Goal: Task Accomplishment & Management: Complete application form

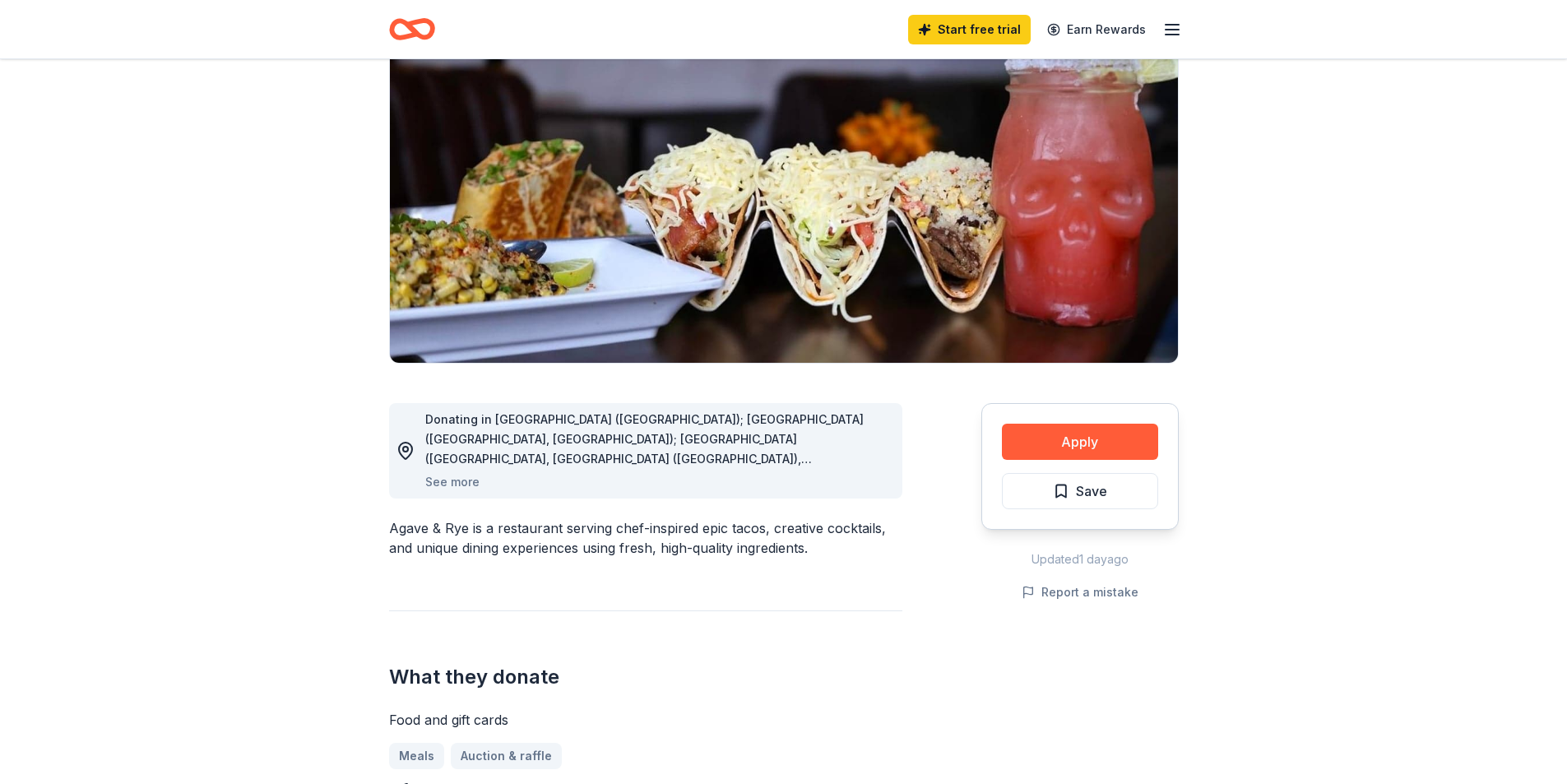
scroll to position [247, 0]
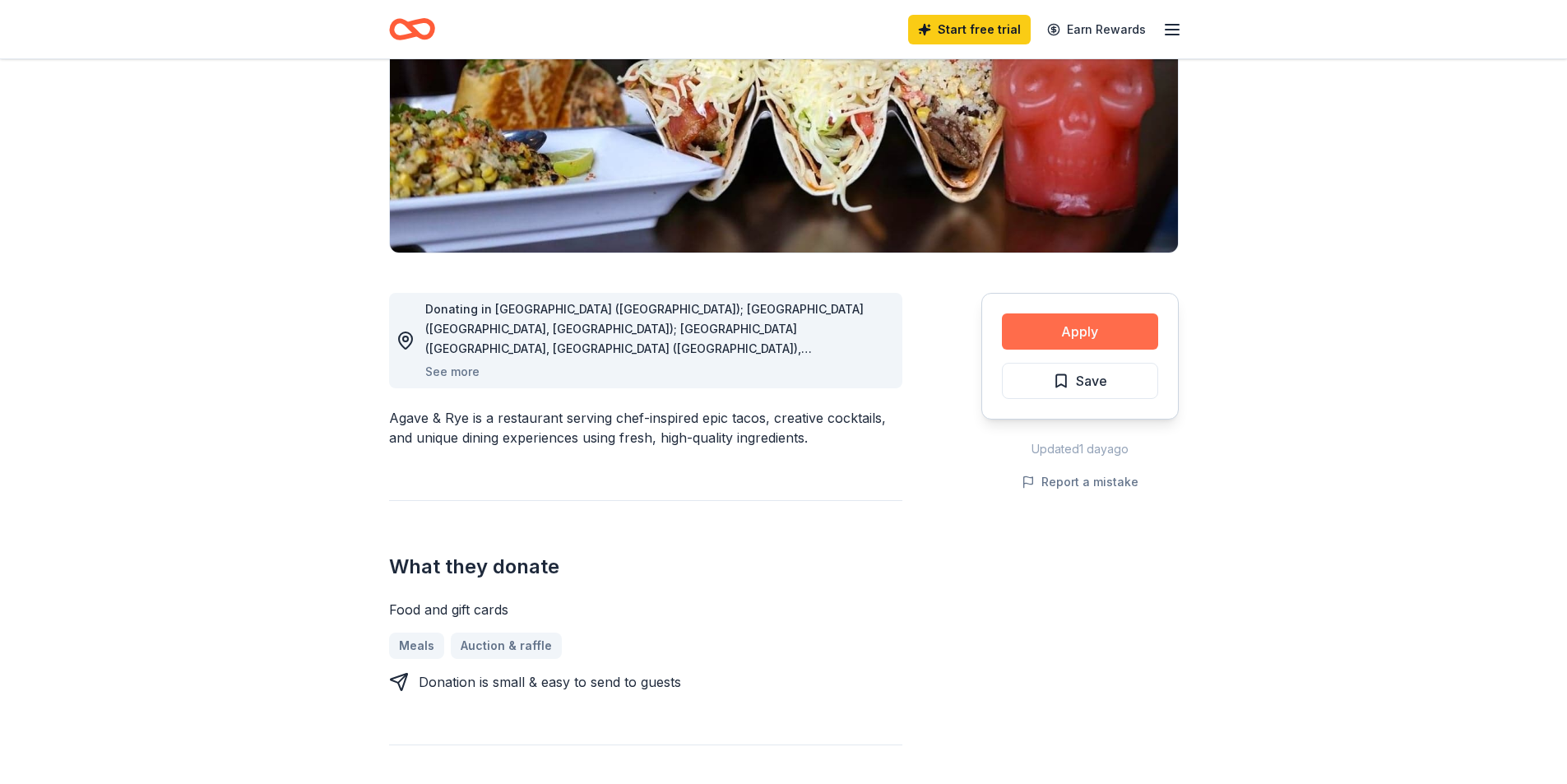
click at [1108, 325] on button "Apply" at bounding box center [1080, 331] width 157 height 37
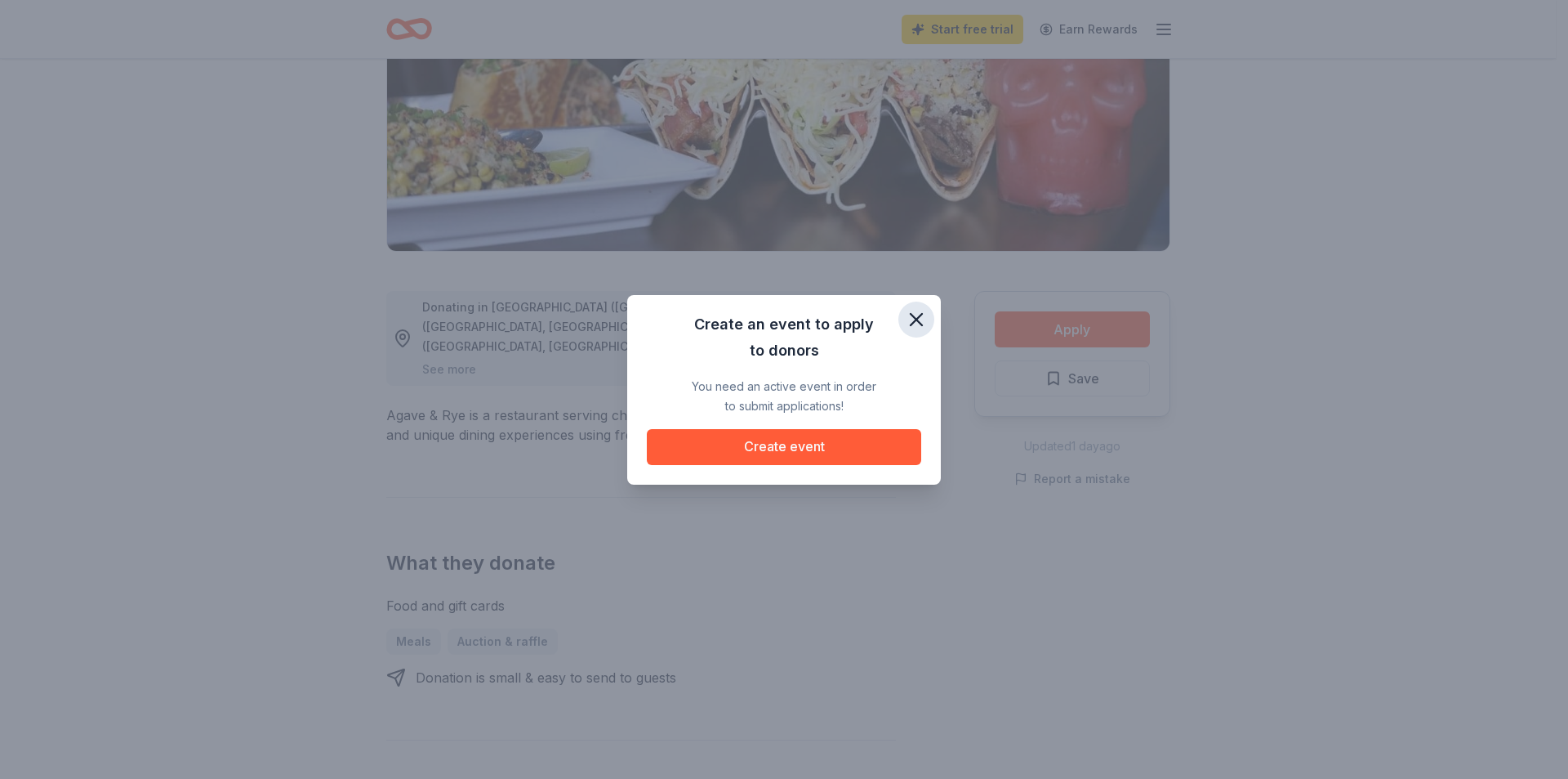
click at [917, 319] on icon "button" at bounding box center [916, 319] width 23 height 23
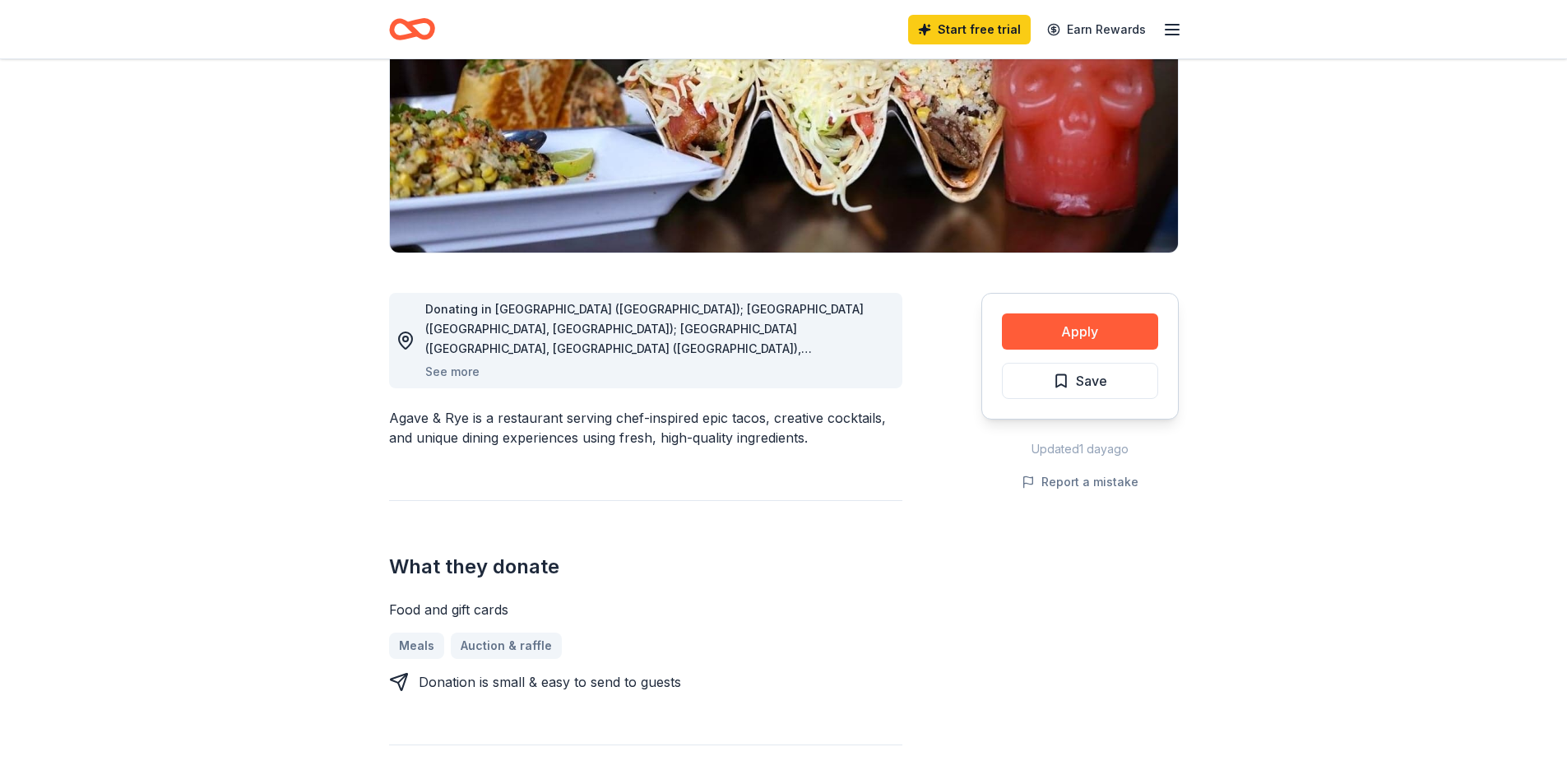
click at [500, 647] on div "Meals Auction & raffle" at bounding box center [645, 645] width 513 height 27
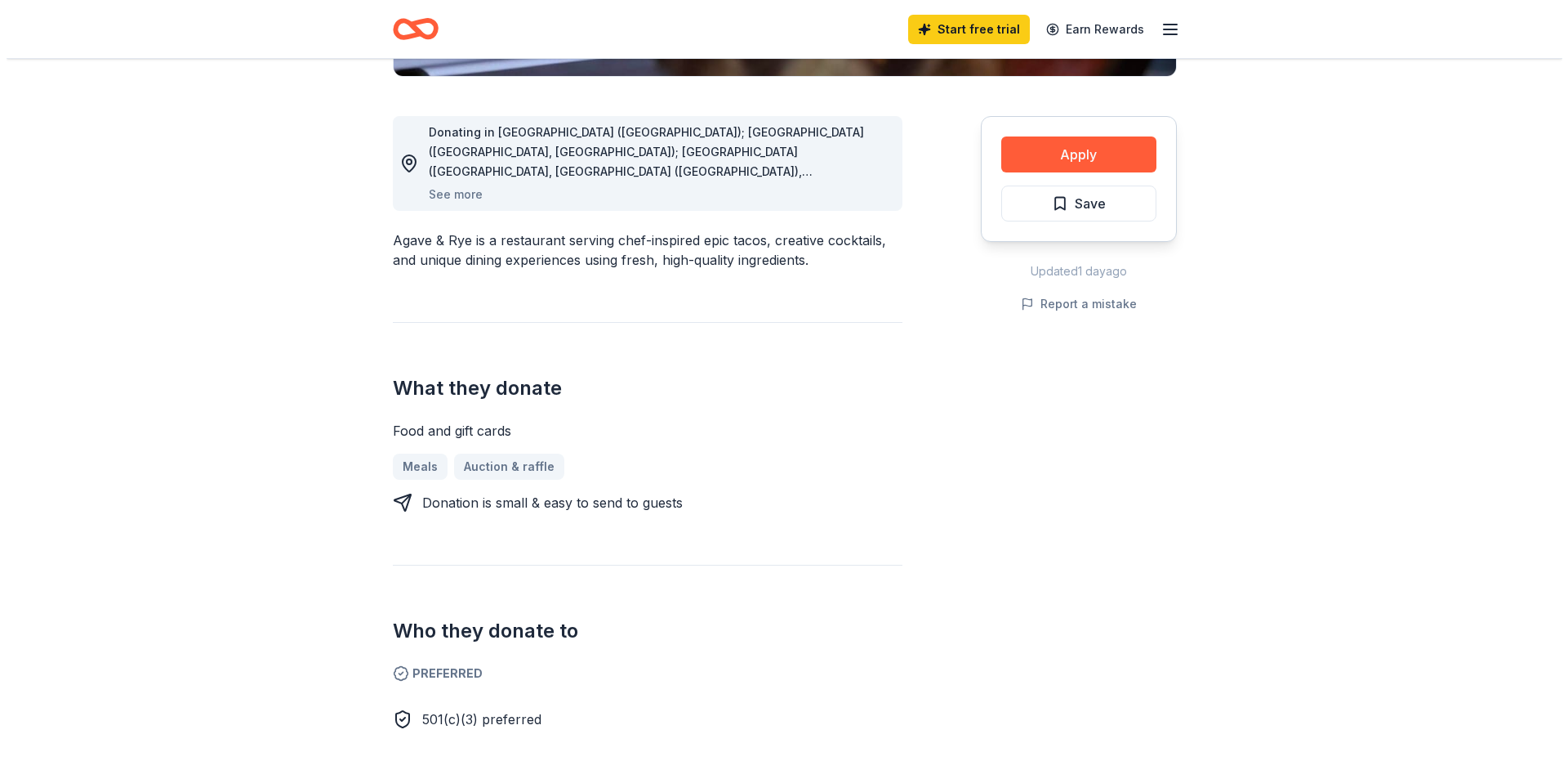
scroll to position [408, 0]
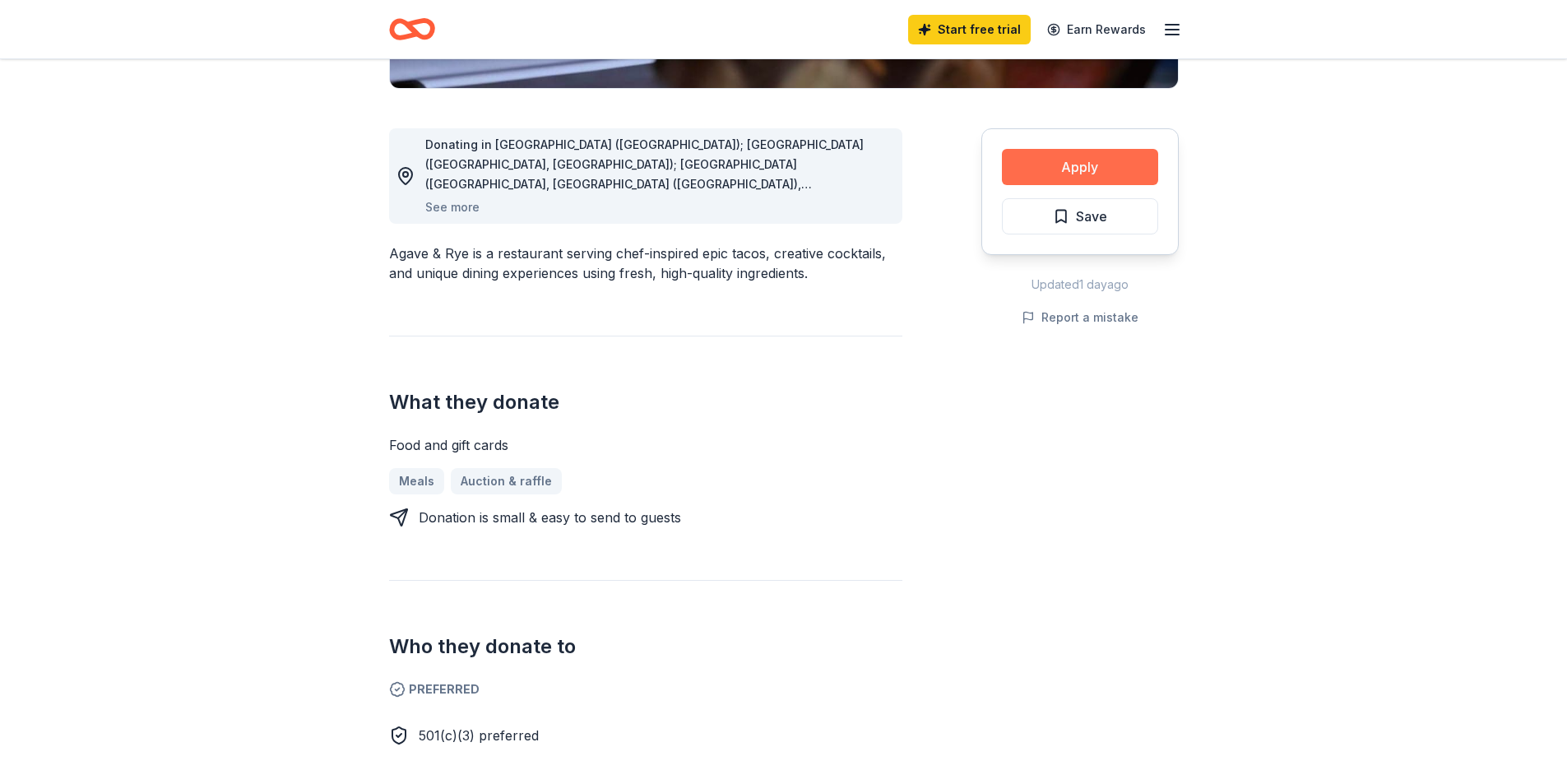
click at [1082, 159] on button "Apply" at bounding box center [1080, 167] width 157 height 37
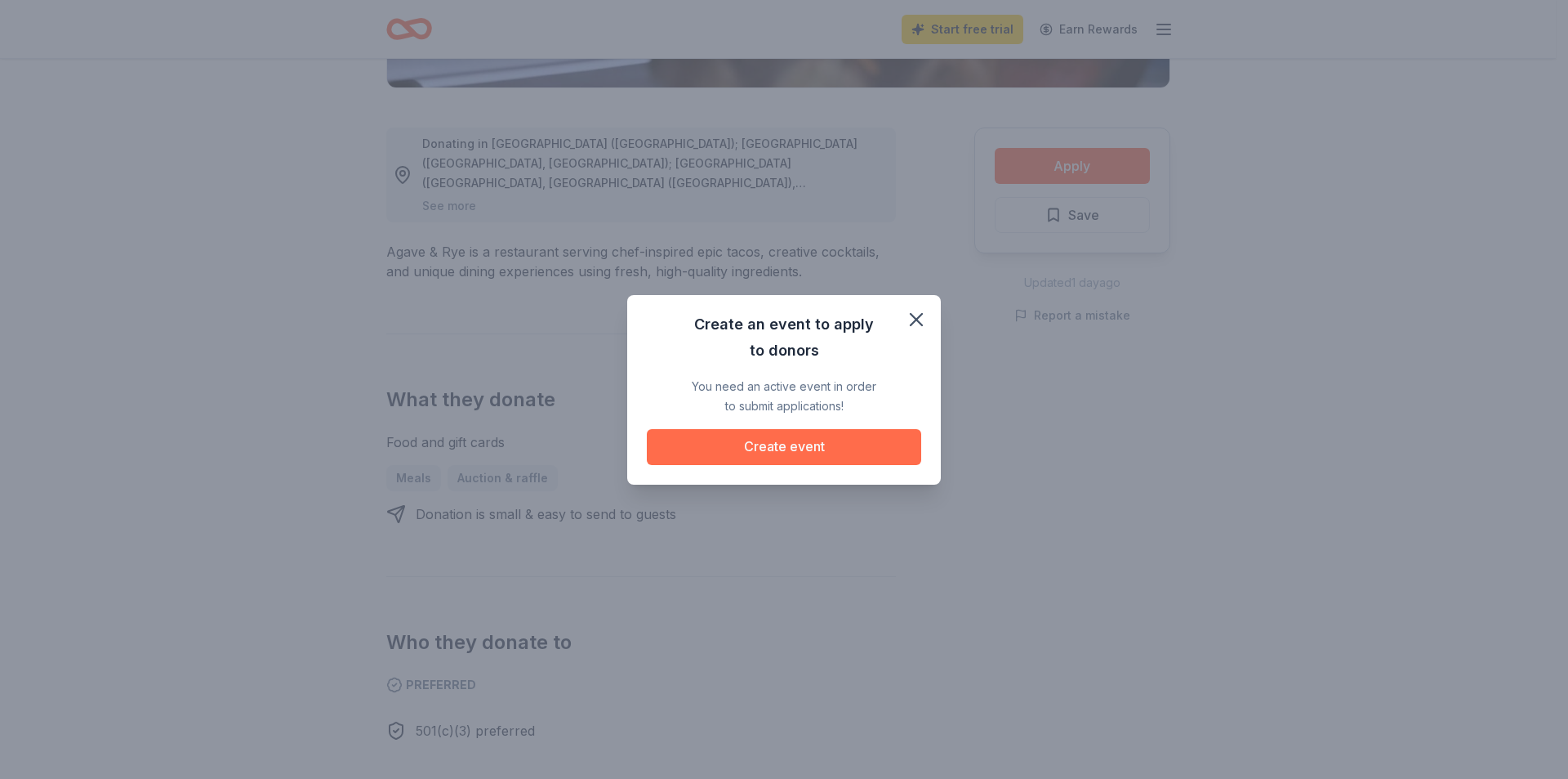
click at [800, 445] on button "Create event" at bounding box center [784, 447] width 274 height 36
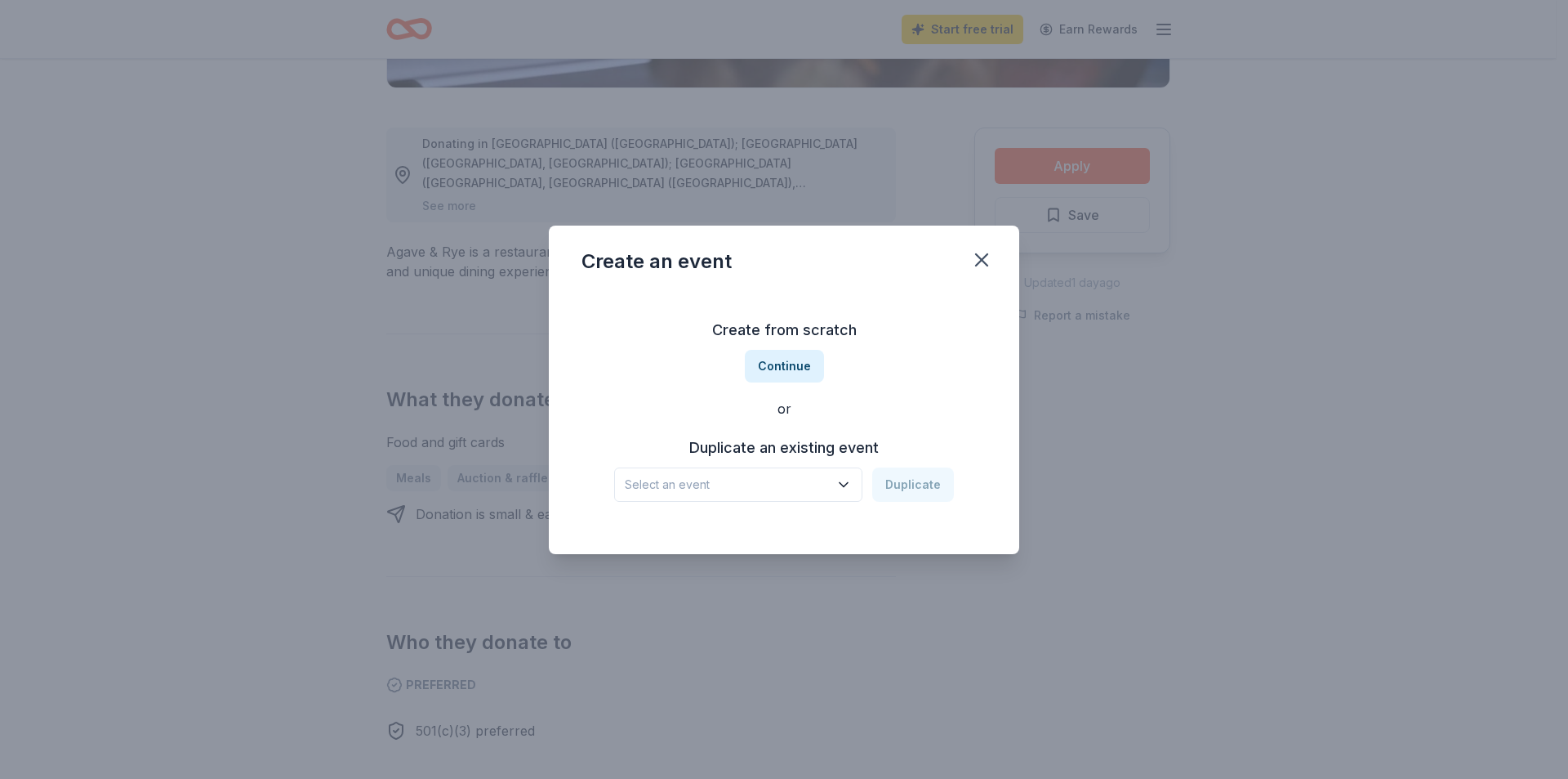
click at [839, 483] on icon "button" at bounding box center [844, 484] width 16 height 16
click at [693, 536] on div "[US_STATE] Derby Fundraiser" at bounding box center [714, 529] width 165 height 20
click at [909, 483] on button "Duplicate" at bounding box center [913, 484] width 82 height 35
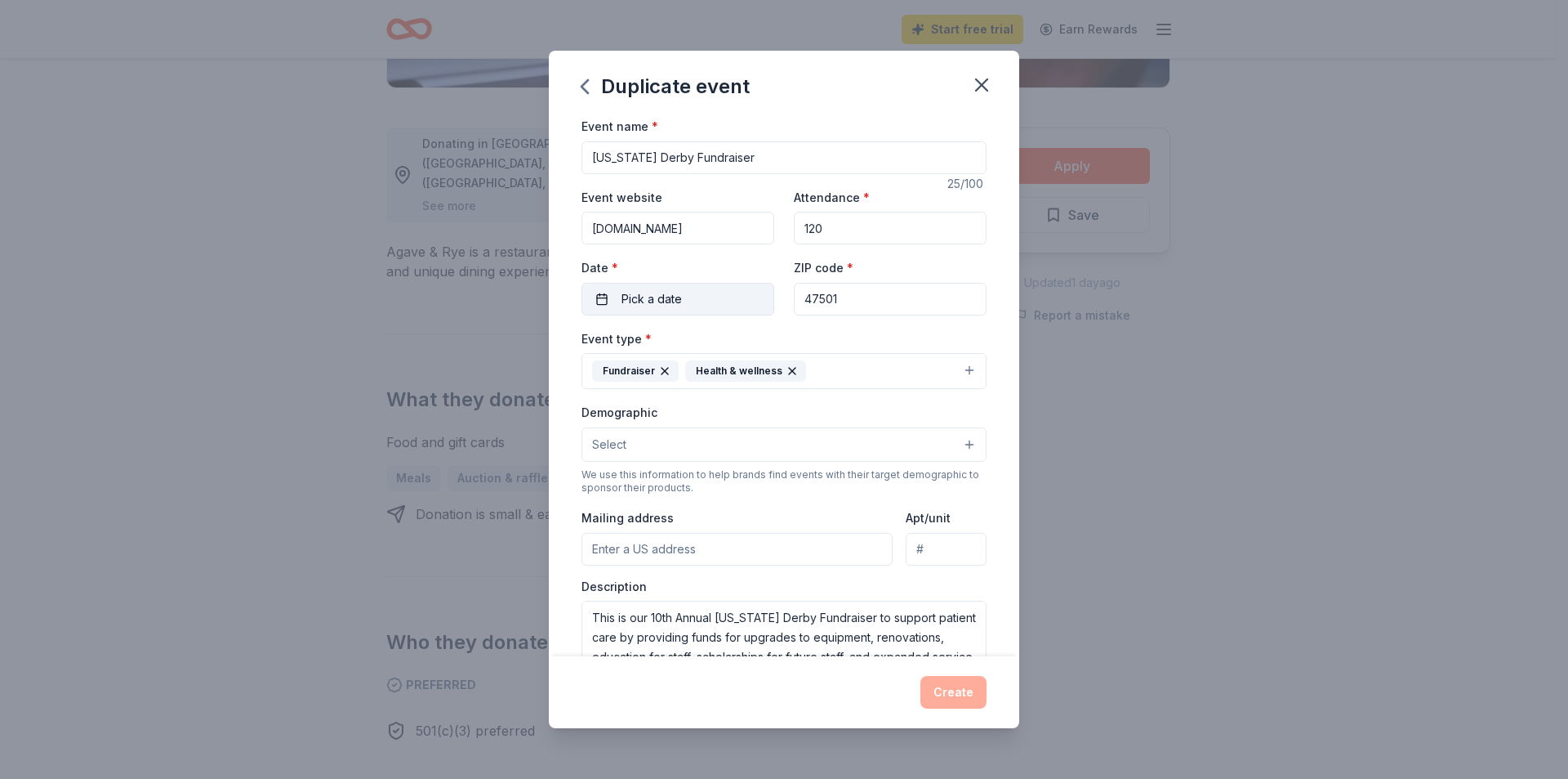
click at [697, 304] on button "Pick a date" at bounding box center [678, 299] width 193 height 33
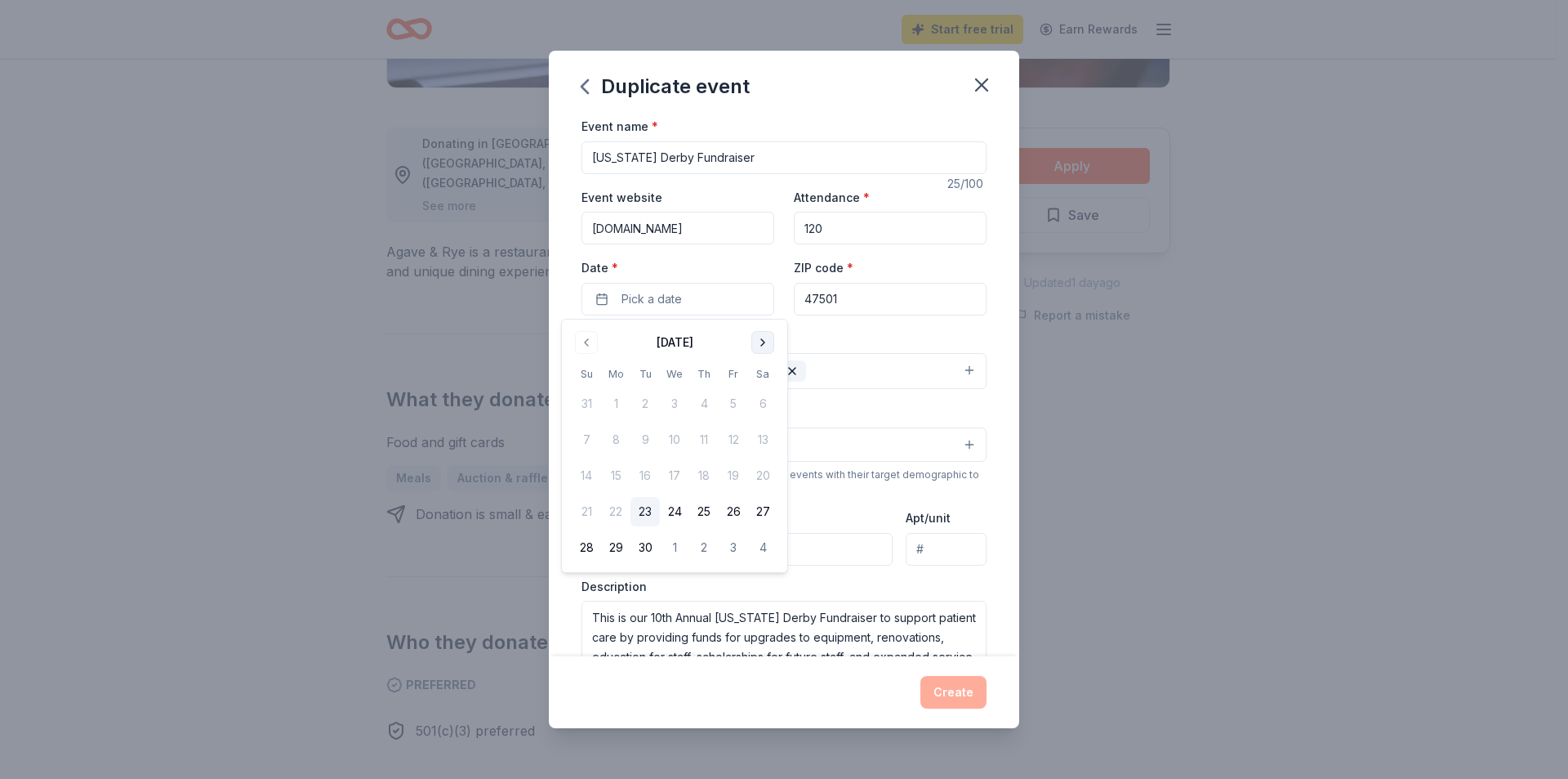
click at [758, 339] on button "Go to next month" at bounding box center [762, 342] width 23 height 23
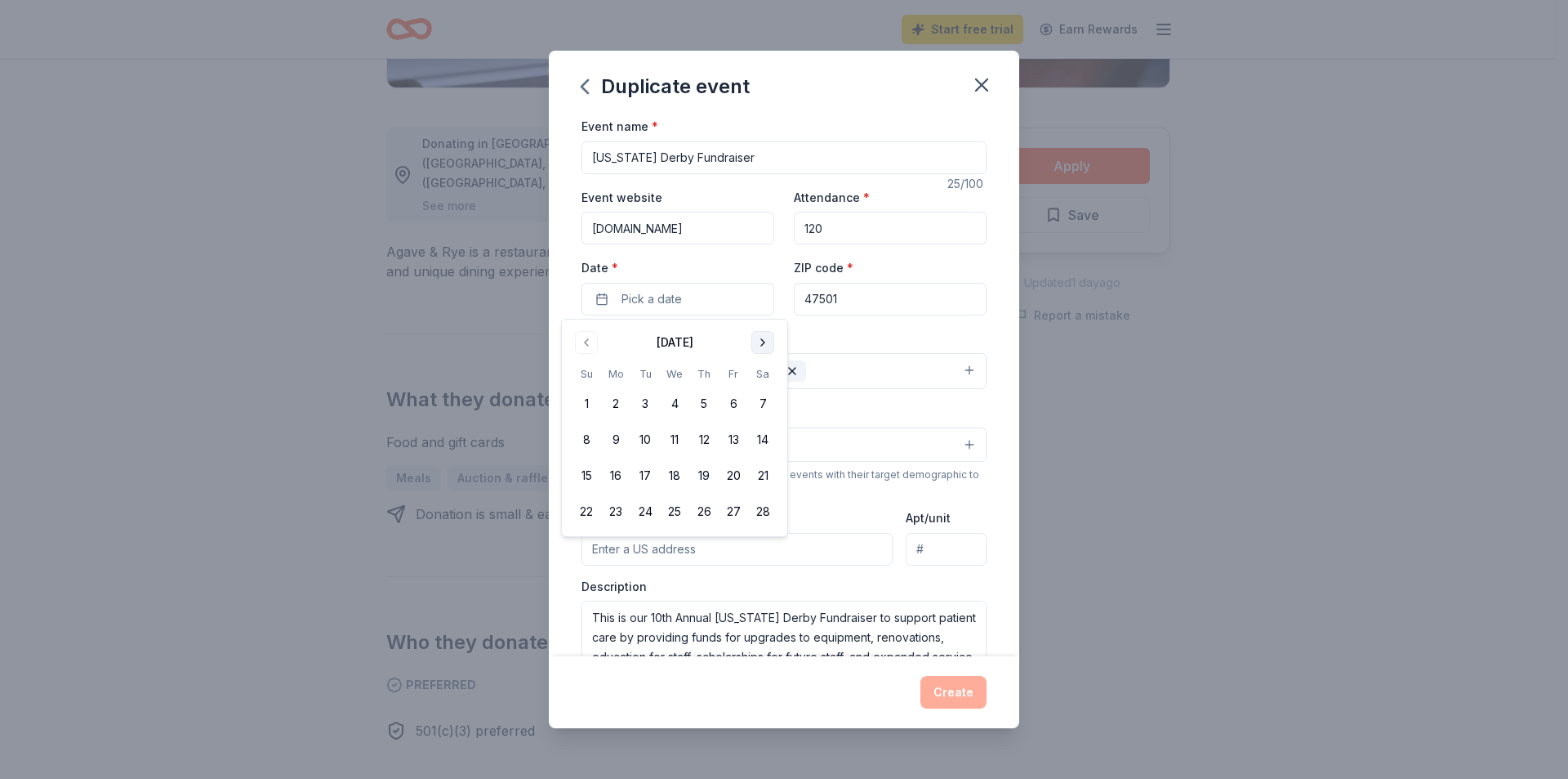
click at [758, 339] on button "Go to next month" at bounding box center [762, 342] width 23 height 23
click at [756, 340] on button "Go to next month" at bounding box center [762, 342] width 23 height 23
click at [758, 400] on button "2" at bounding box center [762, 404] width 29 height 29
click at [839, 339] on div "Event type * Fundraiser Health & wellness" at bounding box center [784, 358] width 405 height 61
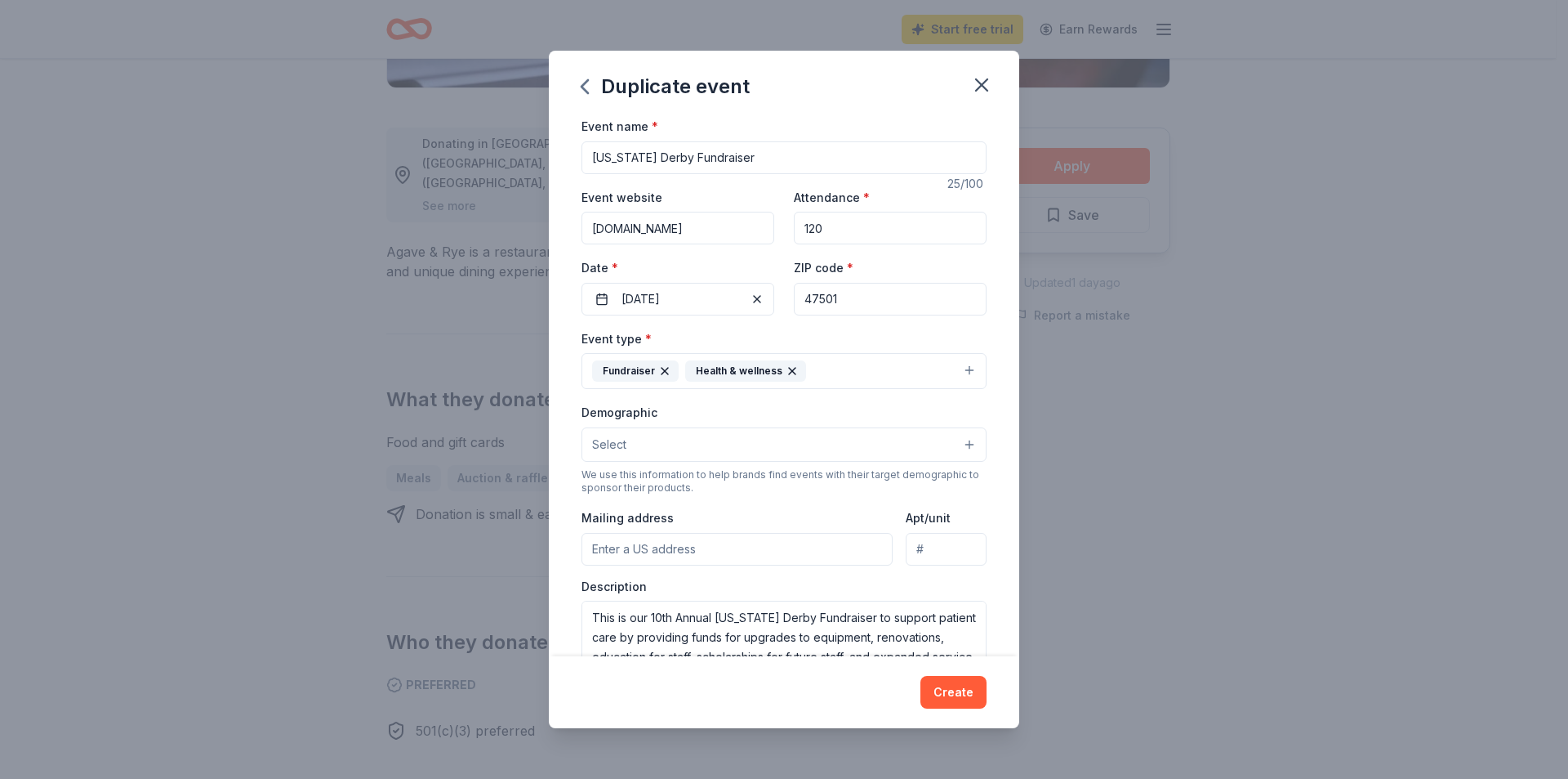
click at [827, 445] on button "Select" at bounding box center [784, 444] width 405 height 35
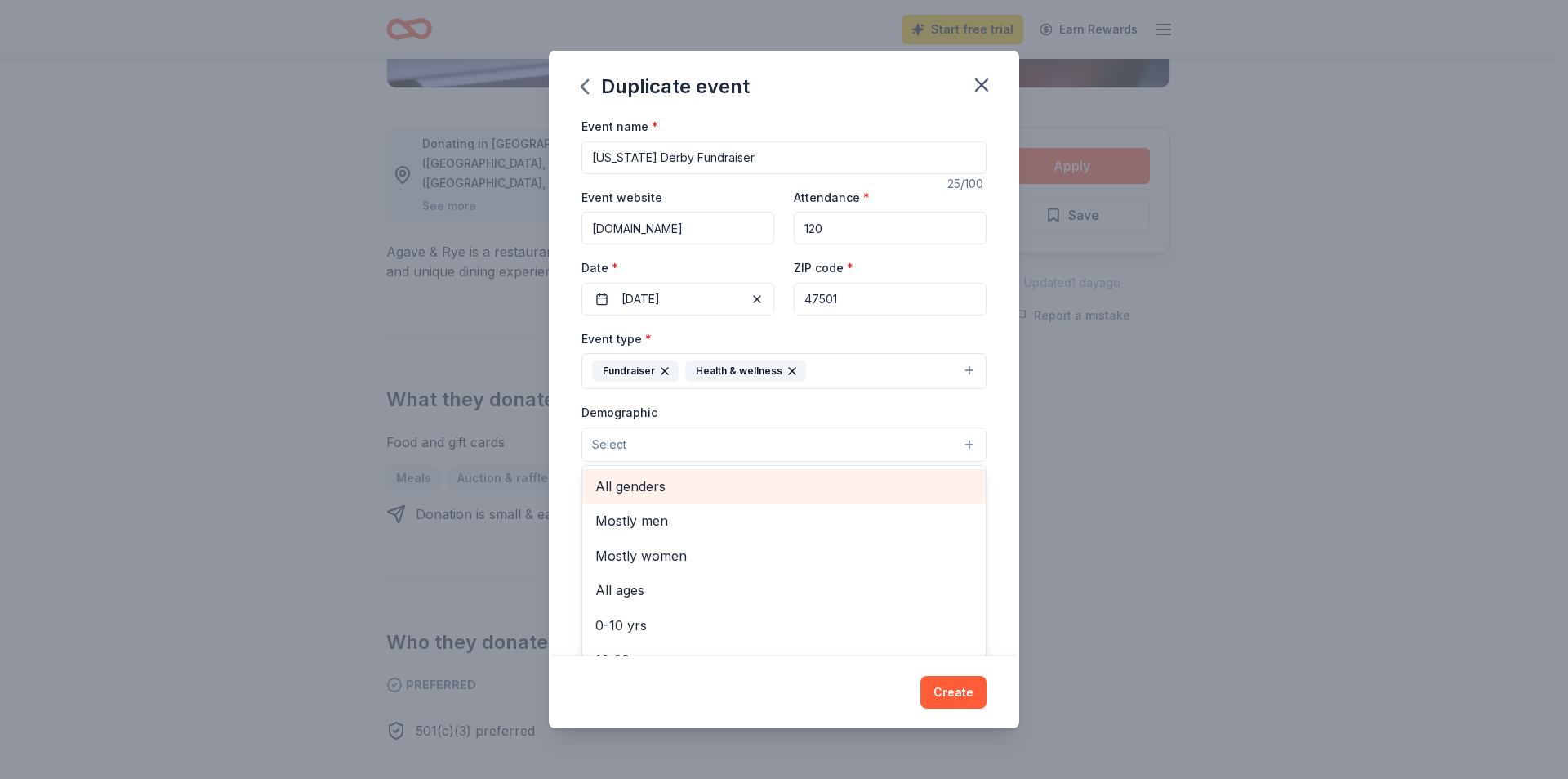
click at [664, 485] on span "All genders" at bounding box center [783, 485] width 377 height 21
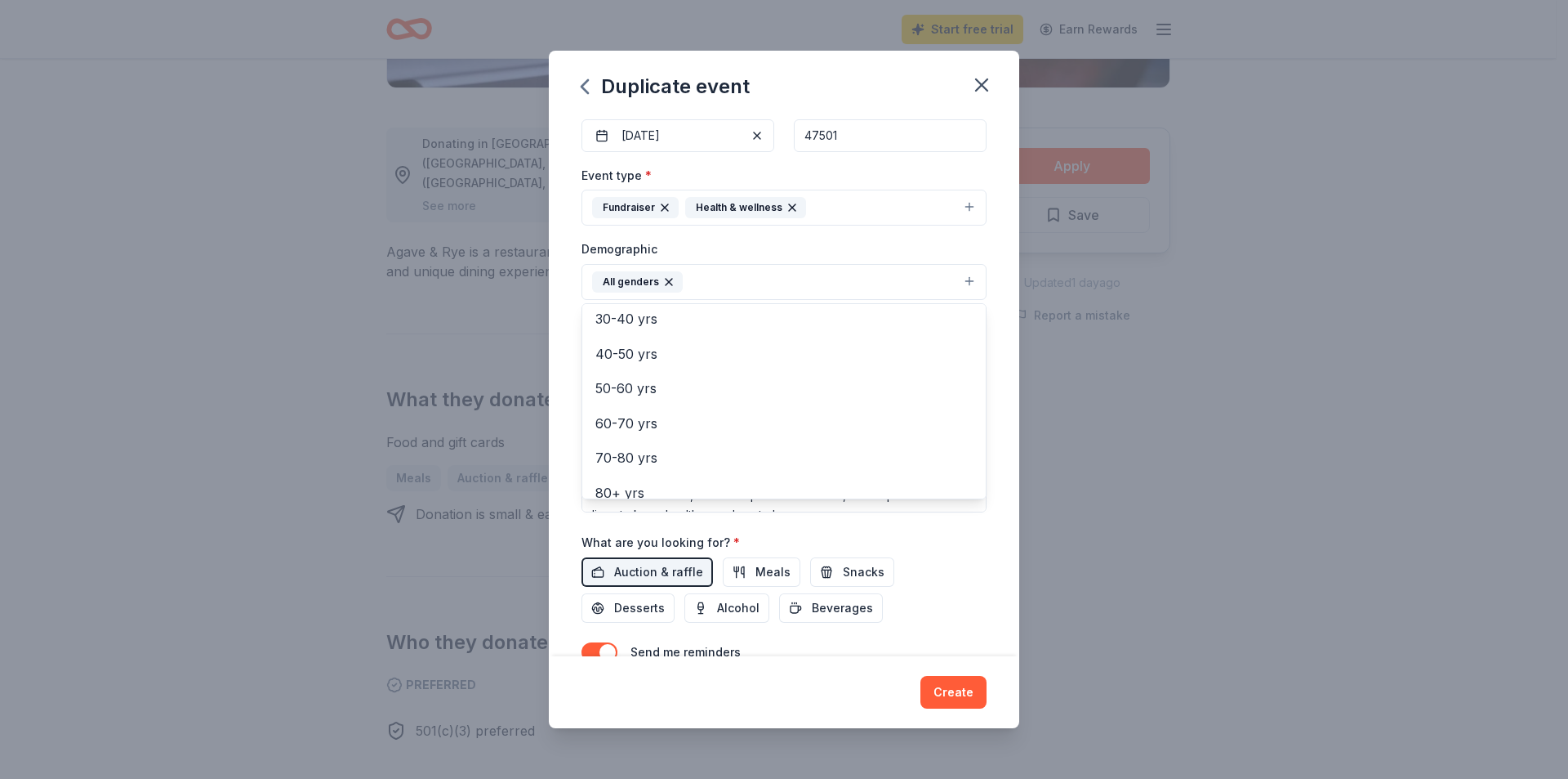
scroll to position [228, 0]
click at [642, 315] on div "30-40 yrs" at bounding box center [784, 321] width 403 height 35
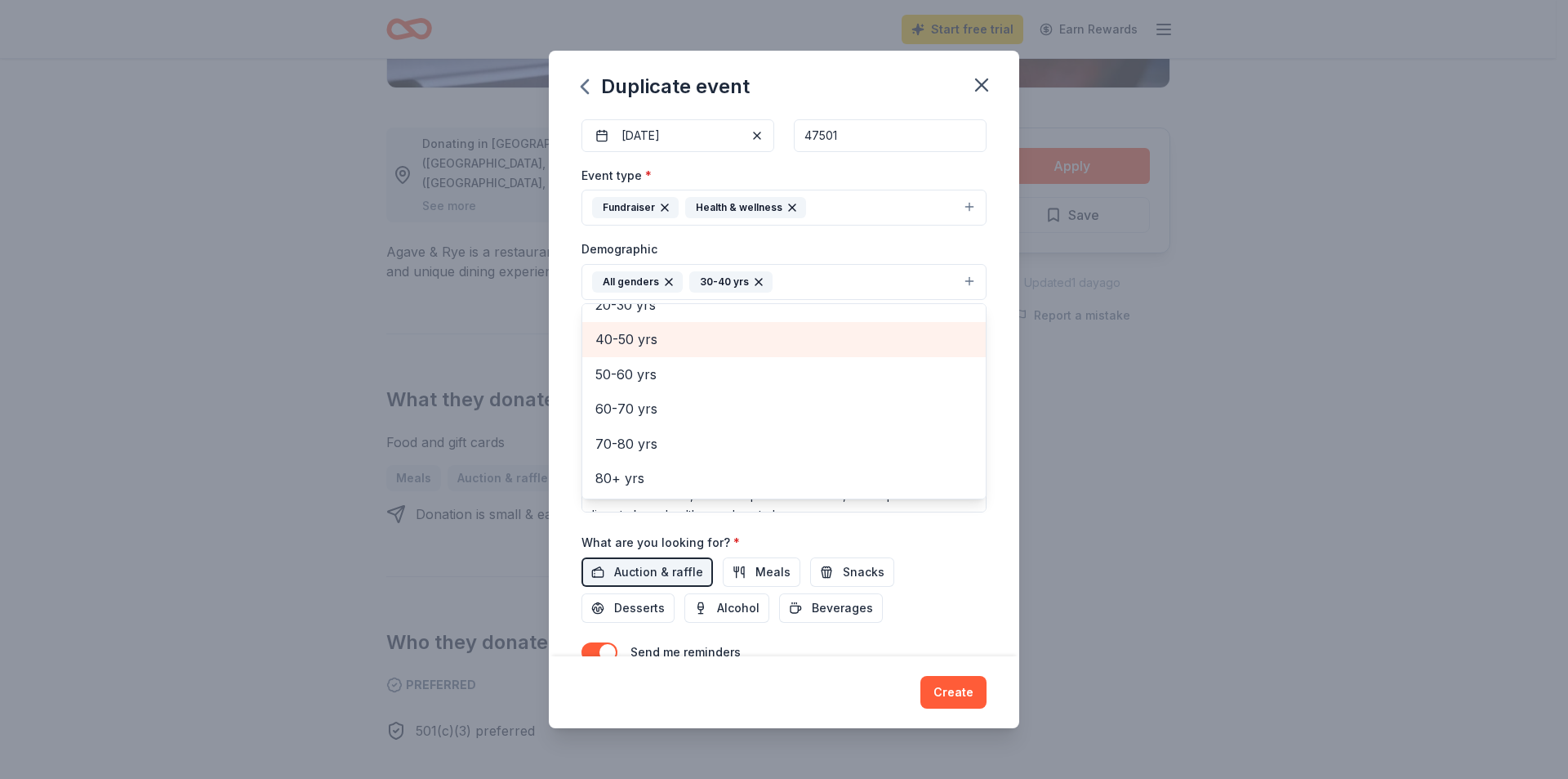
click at [648, 346] on span "40-50 yrs" at bounding box center [783, 338] width 377 height 21
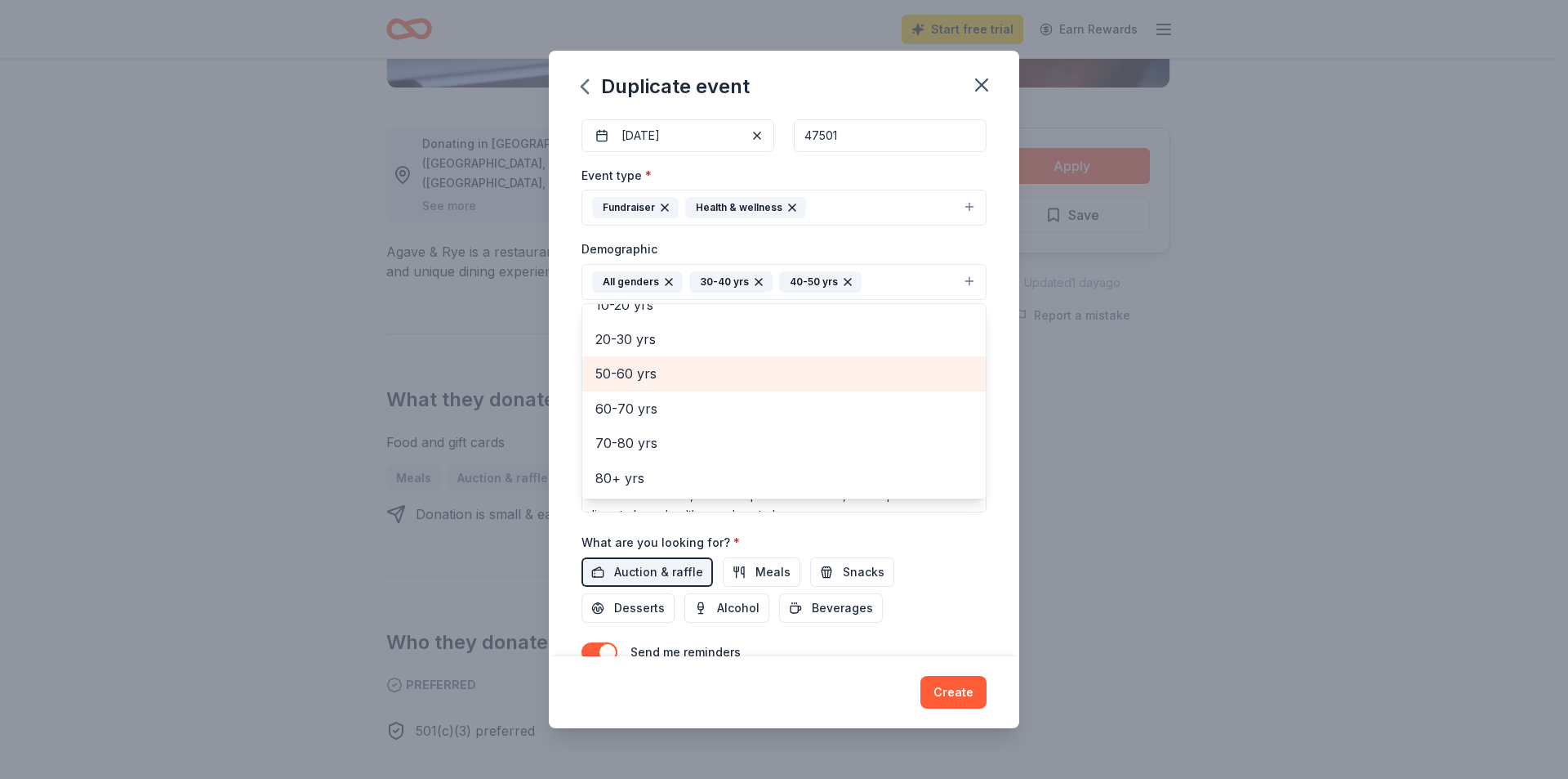
click at [651, 378] on span "50-60 yrs" at bounding box center [783, 373] width 377 height 21
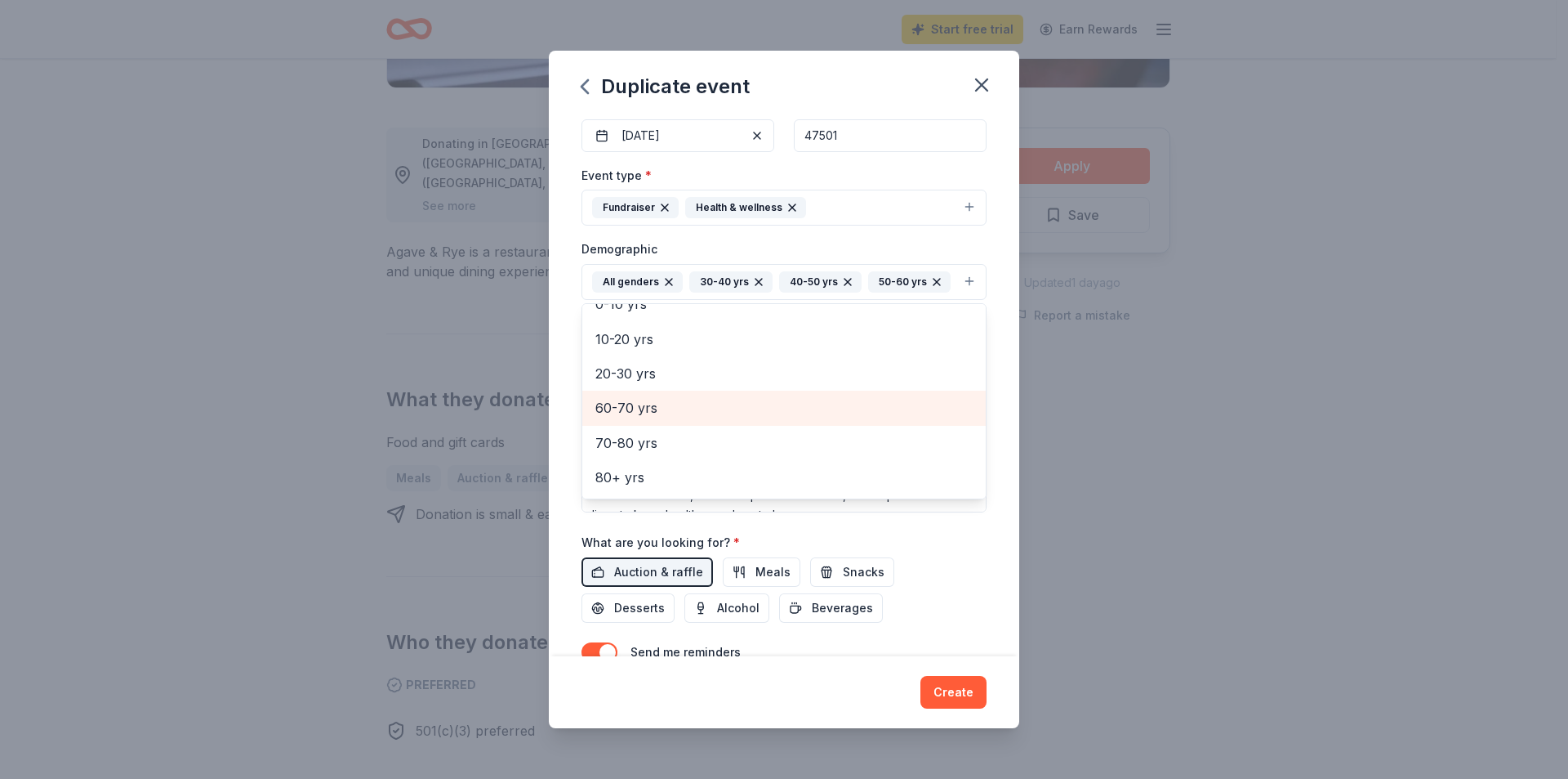
click at [651, 418] on span "60-70 yrs" at bounding box center [783, 407] width 377 height 21
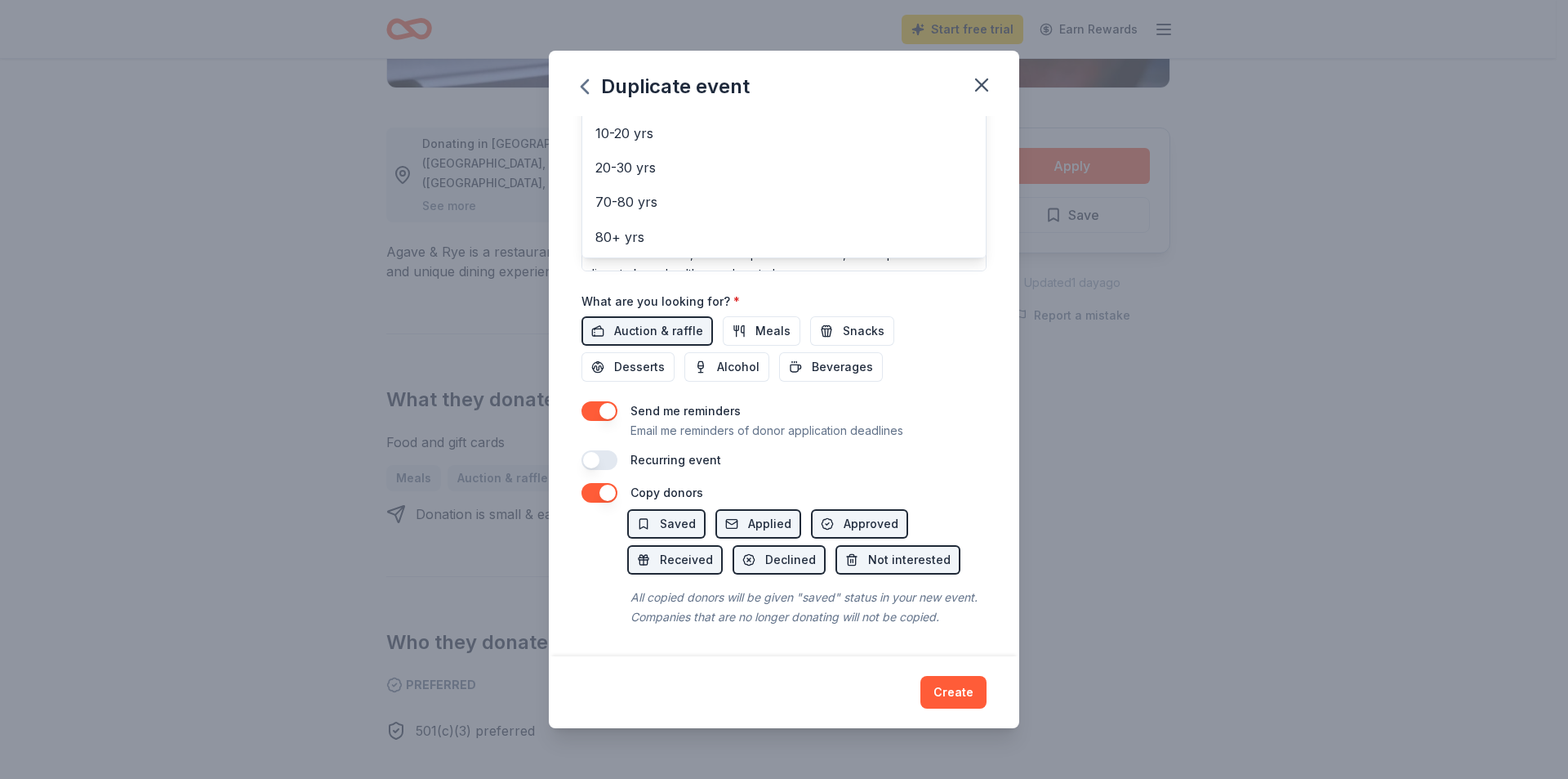
scroll to position [452, 0]
click at [955, 691] on div "Duplicate event Event name * [US_STATE] Derby Fundraiser 25 /100 Event website …" at bounding box center [784, 389] width 471 height 677
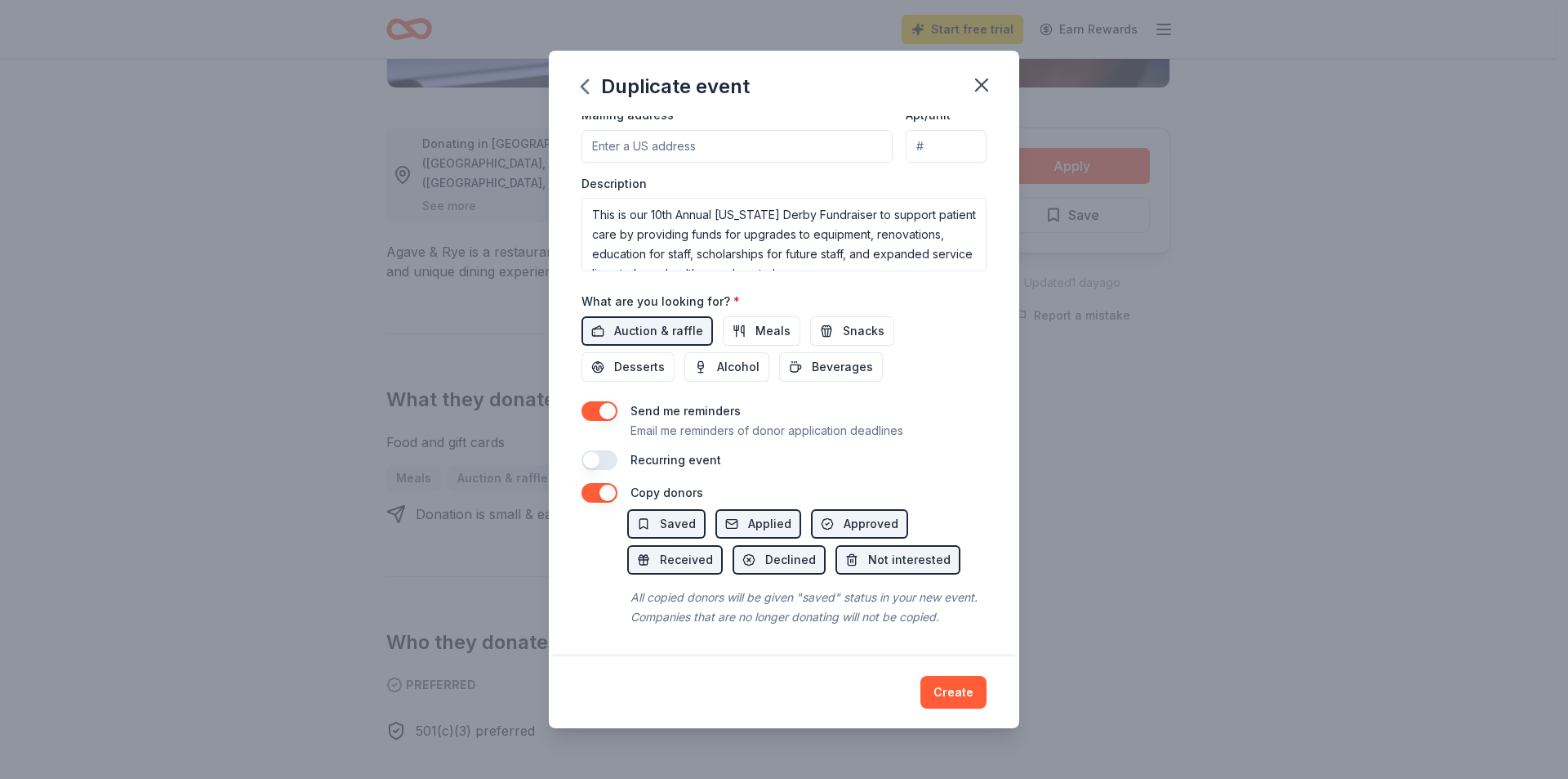
scroll to position [74, 0]
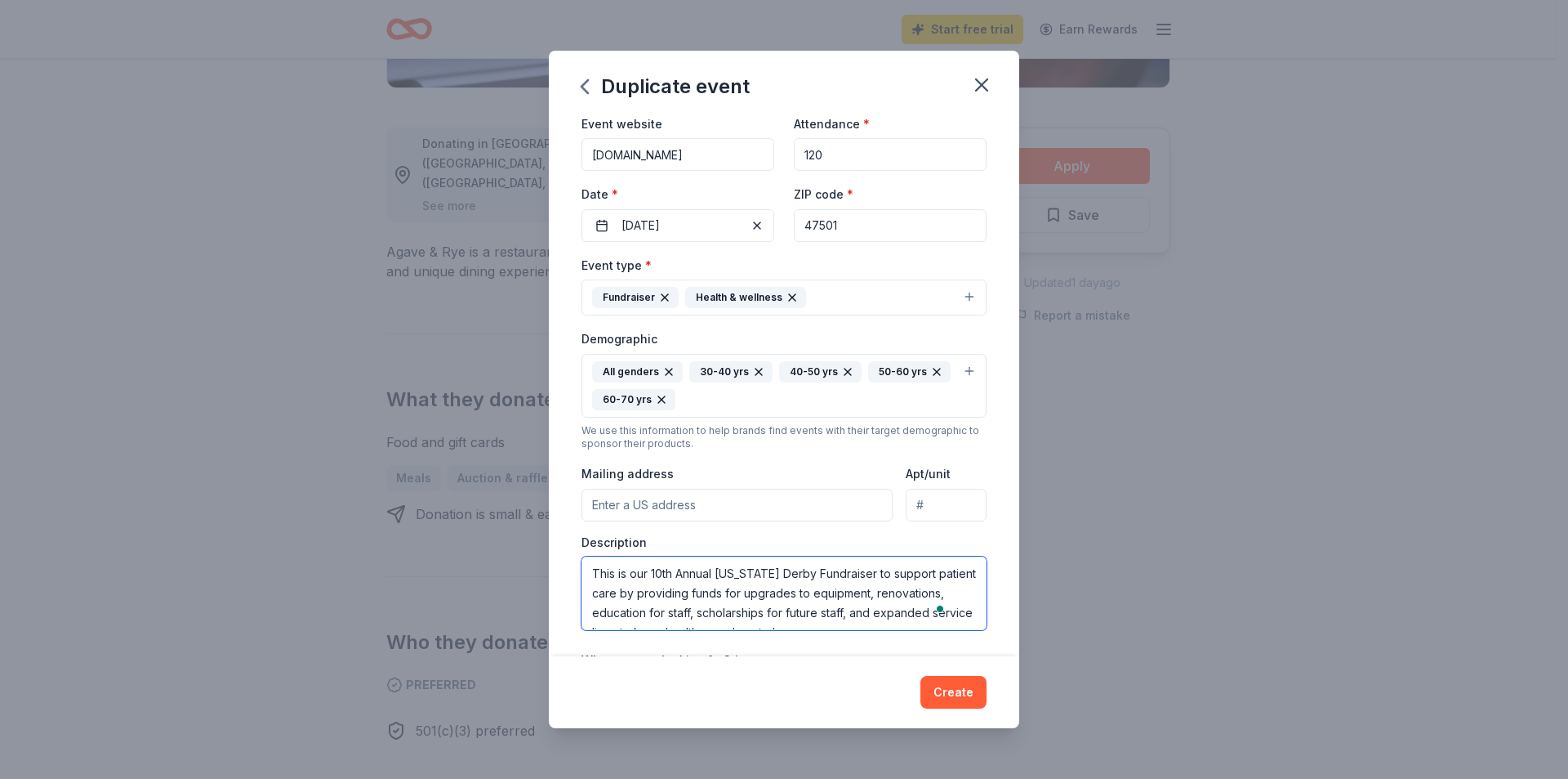
drag, startPoint x: 662, startPoint y: 571, endPoint x: 671, endPoint y: 565, distance: 10.8
click at [658, 571] on textarea "This is our 10th Annual [US_STATE] Derby Fundraiser to support patient care by …" at bounding box center [784, 593] width 405 height 74
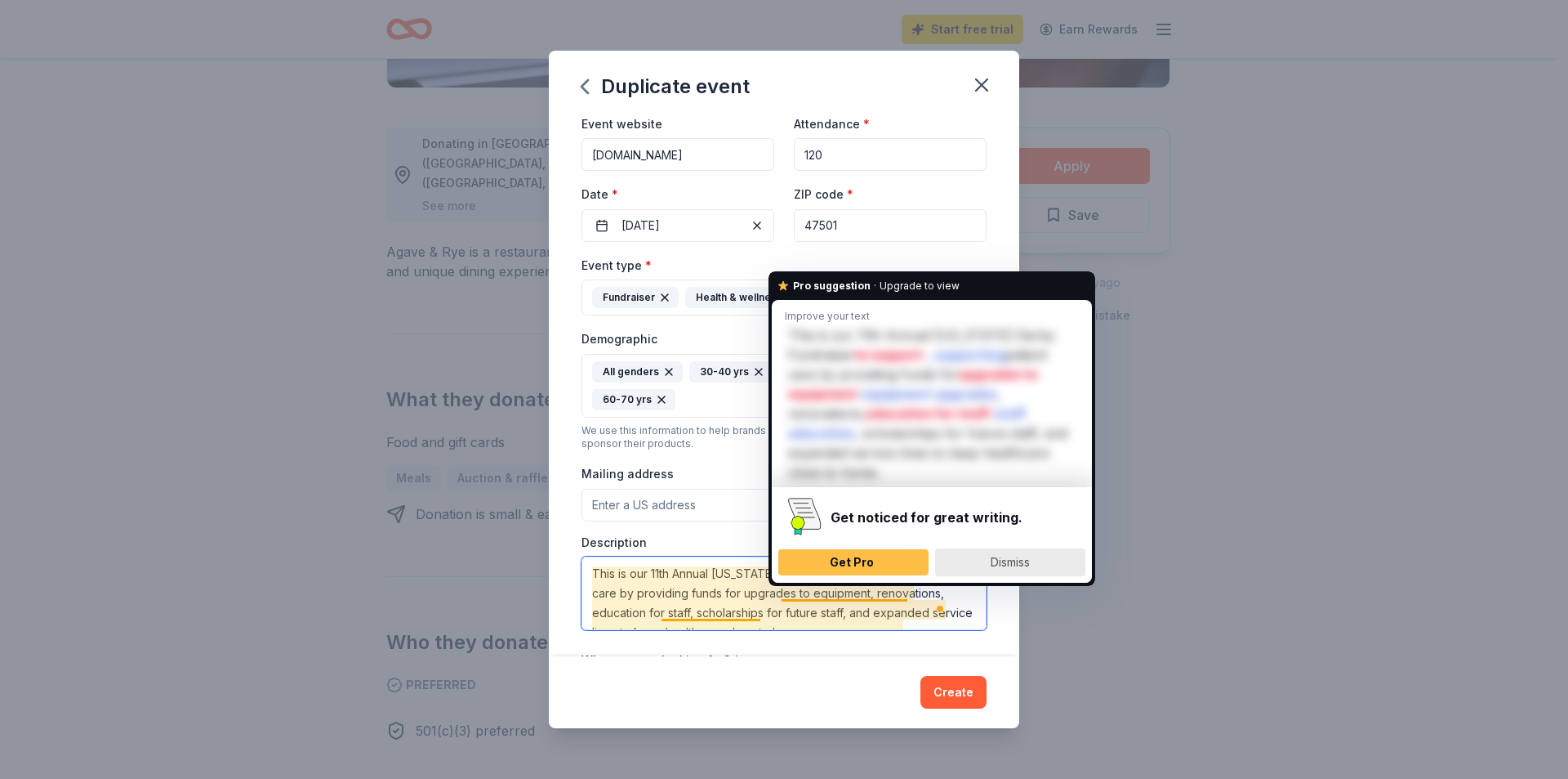
click at [1015, 561] on span "Dismiss" at bounding box center [1009, 561] width 39 height 14
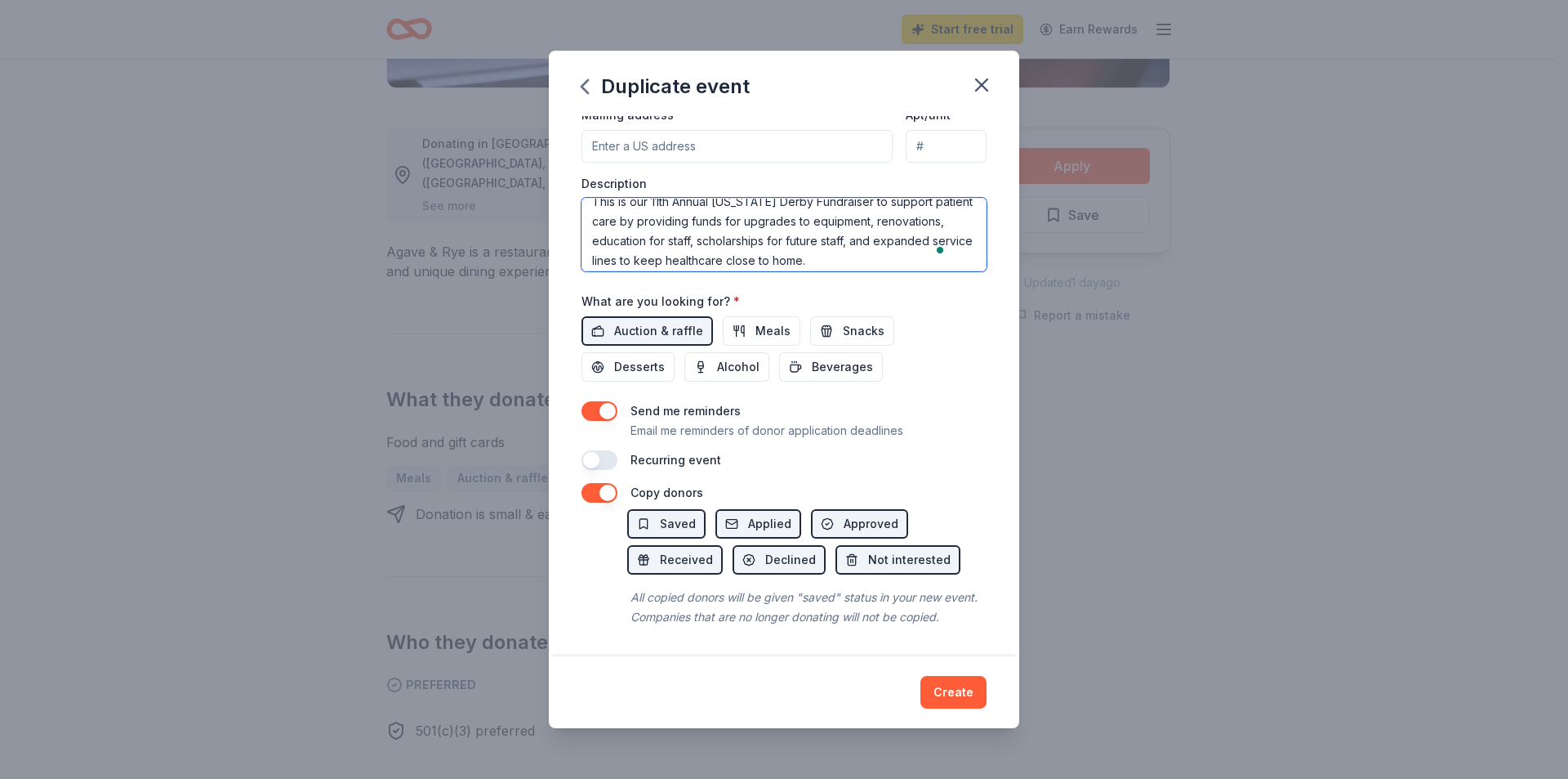
scroll to position [20, 0]
type textarea "This is our 11th Annual [US_STATE] Derby Fundraiser to support patient care by …"
click at [966, 694] on button "Create" at bounding box center [953, 692] width 66 height 33
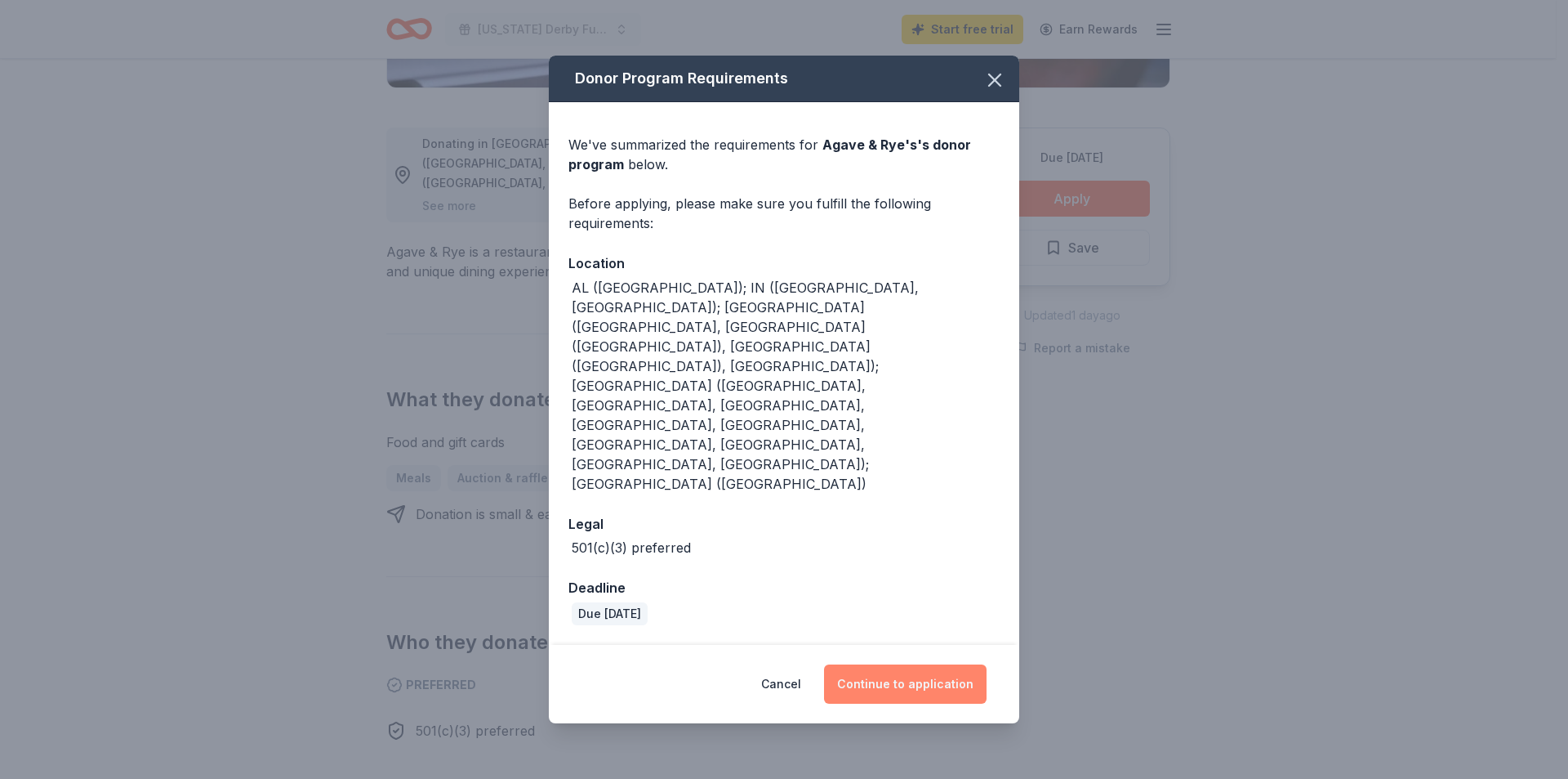
click at [927, 664] on button "Continue to application" at bounding box center [905, 684] width 163 height 39
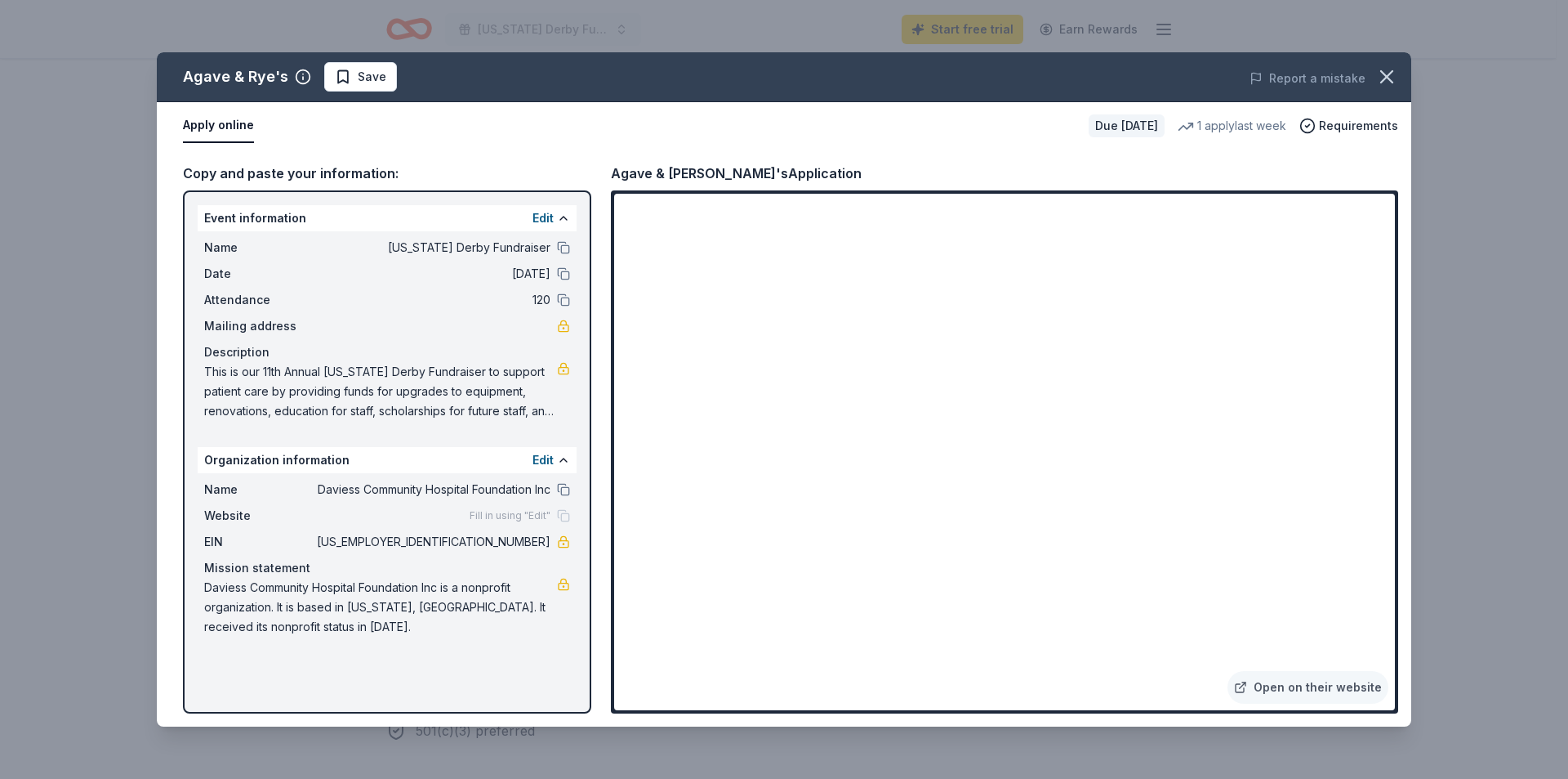
click at [533, 515] on span "Fill in using "Edit"" at bounding box center [510, 515] width 81 height 13
click at [567, 515] on div "Fill in using "Edit"" at bounding box center [520, 515] width 101 height 13
click at [233, 512] on span "Website" at bounding box center [259, 515] width 109 height 20
click at [561, 459] on button at bounding box center [563, 460] width 13 height 13
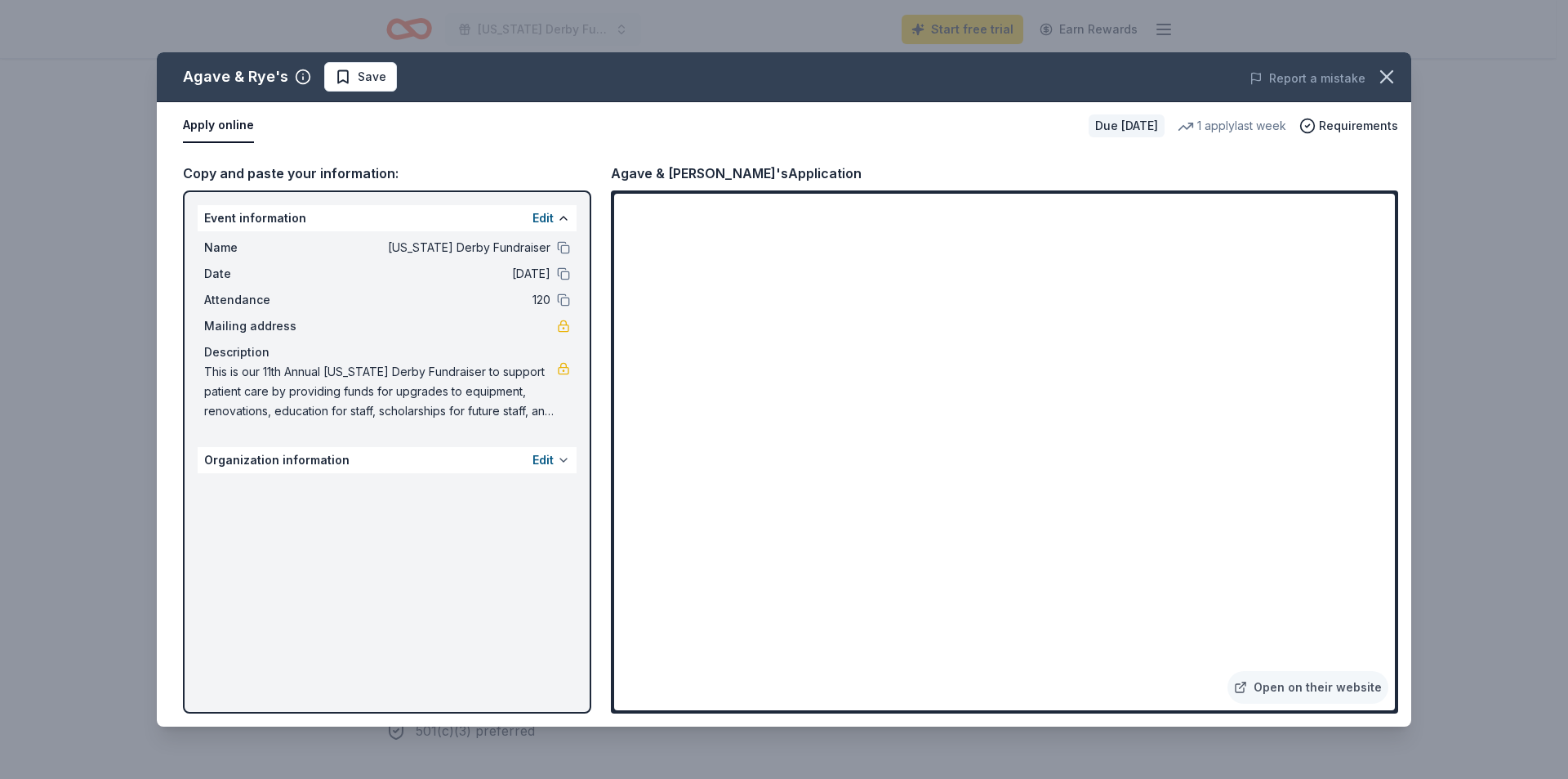
click at [561, 460] on button at bounding box center [563, 460] width 13 height 13
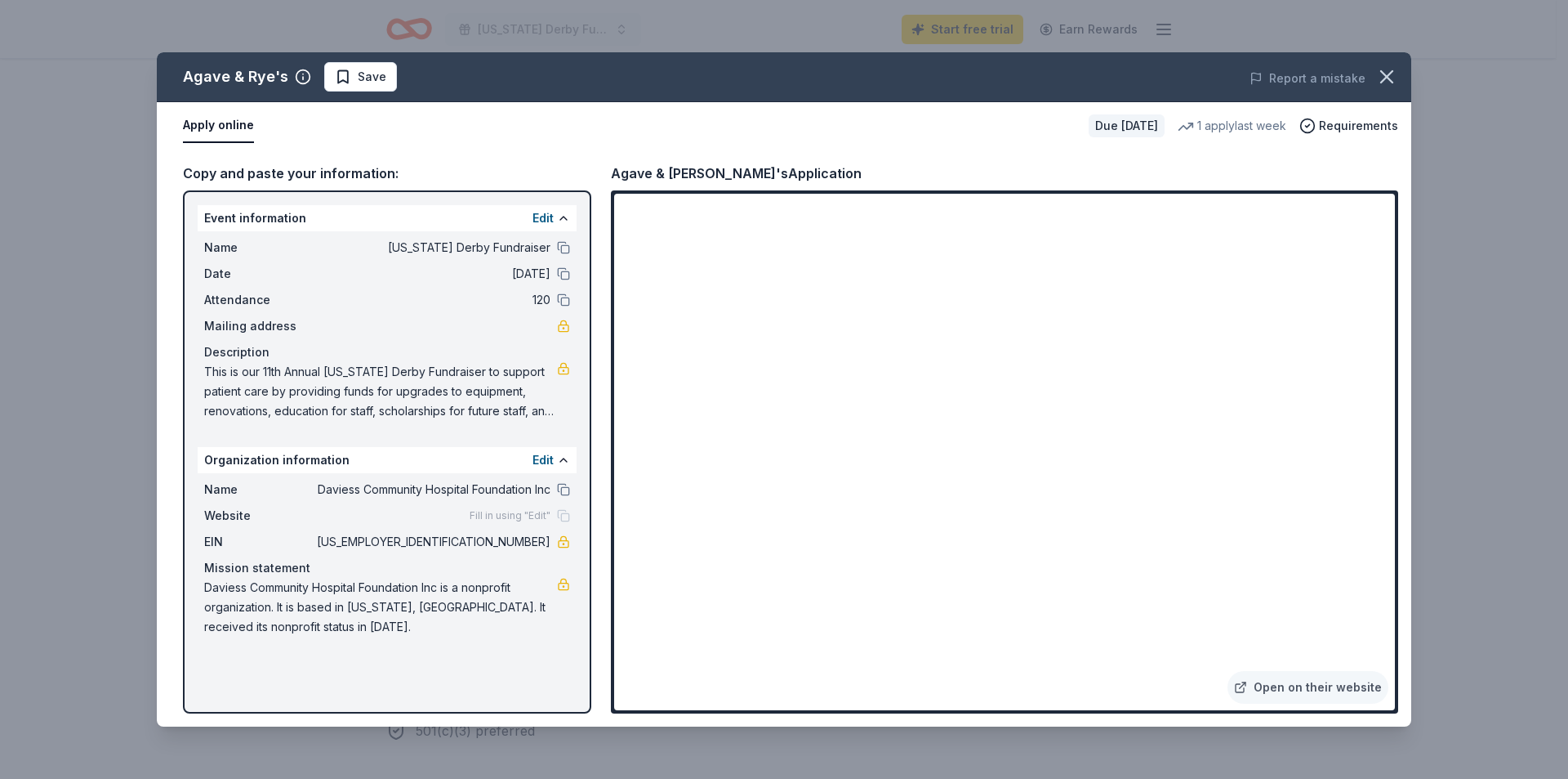
click at [535, 514] on span "Fill in using "Edit"" at bounding box center [510, 515] width 81 height 13
click at [562, 514] on div "Fill in using "Edit"" at bounding box center [520, 515] width 101 height 13
click at [545, 460] on button "Edit" at bounding box center [542, 460] width 21 height 20
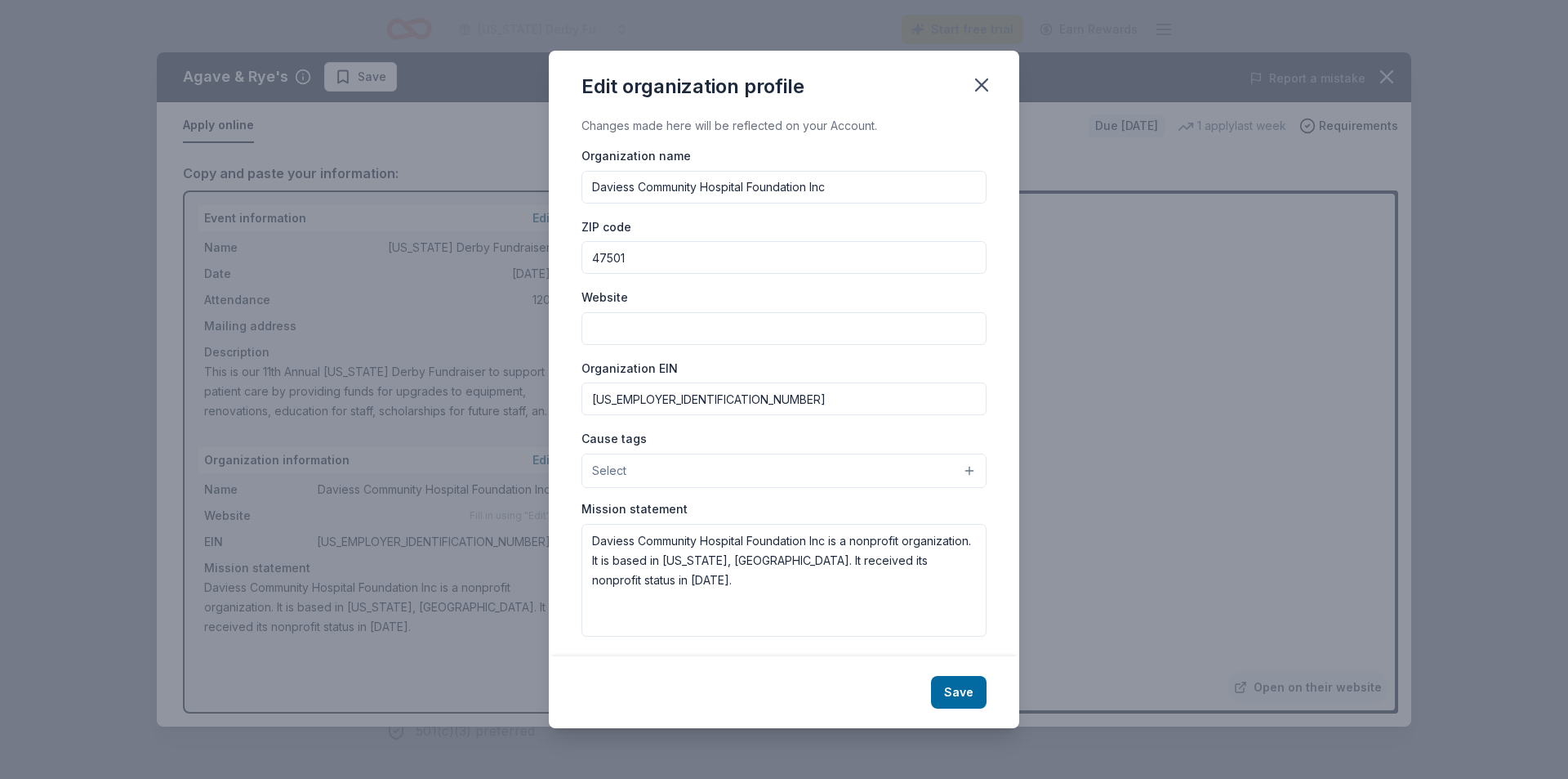
click at [684, 337] on input "Website" at bounding box center [784, 328] width 405 height 33
type input "[DOMAIN_NAME]"
click at [731, 468] on button "Select" at bounding box center [784, 471] width 405 height 35
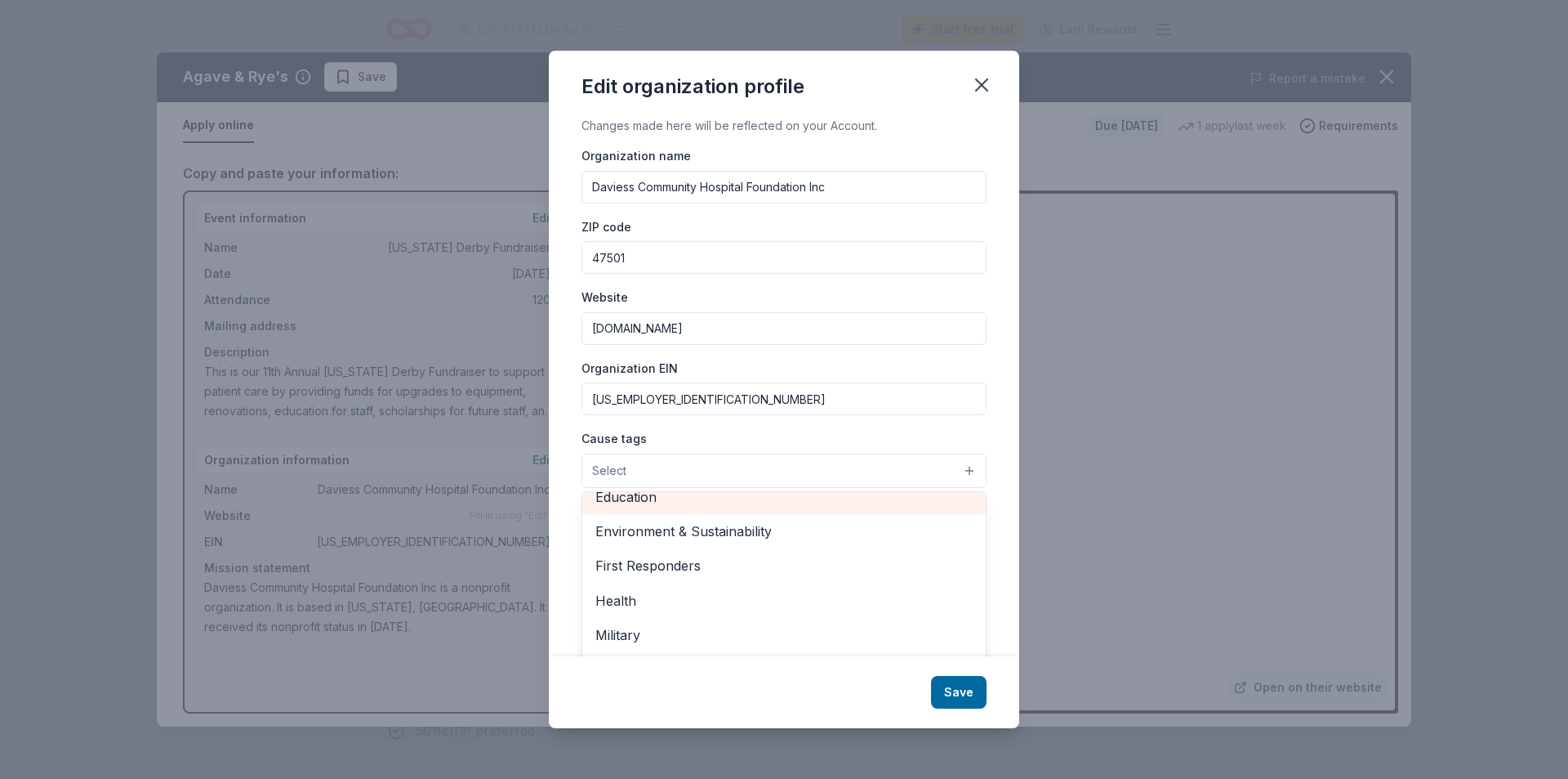
scroll to position [164, 0]
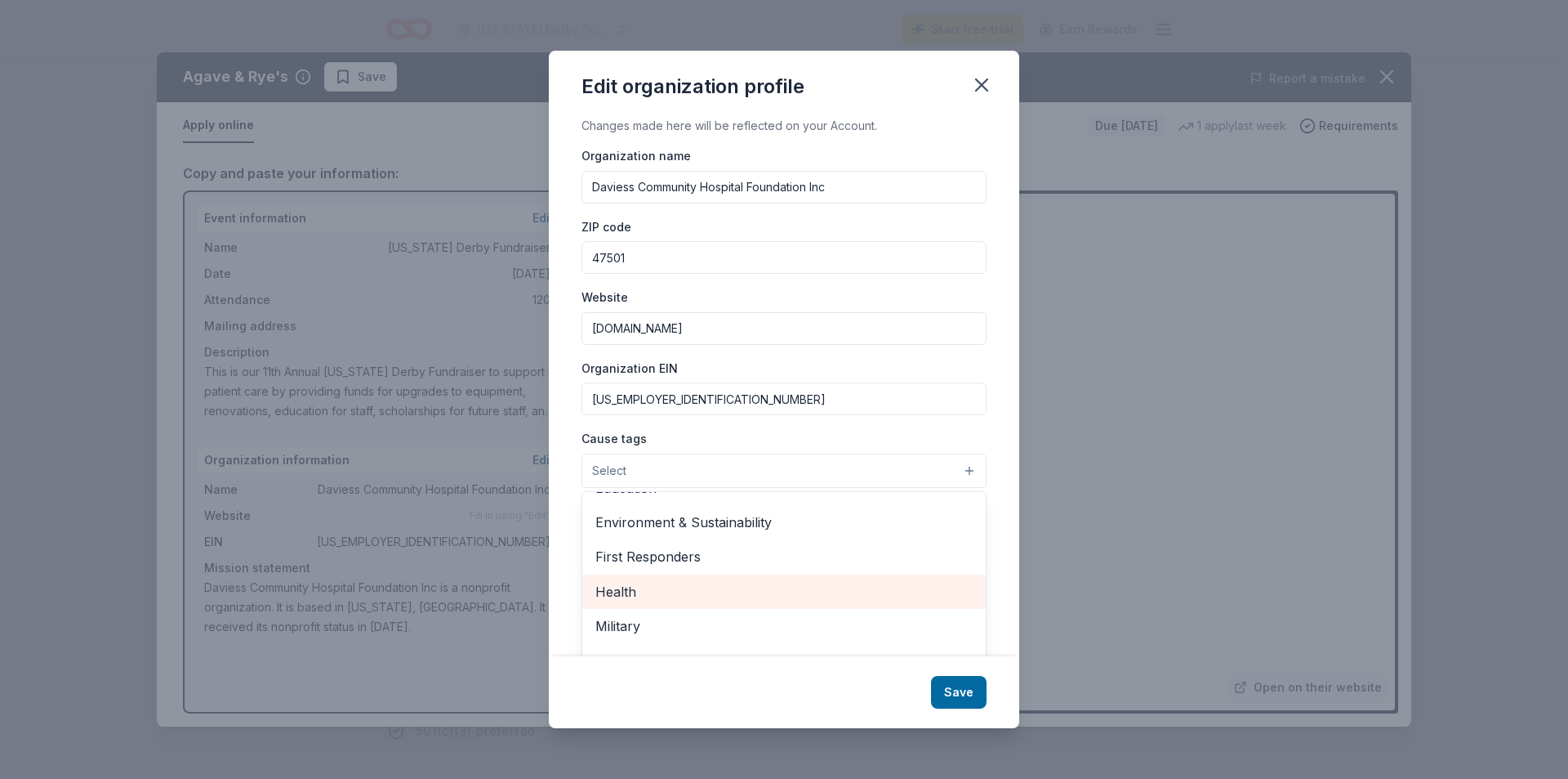
click at [636, 586] on span "Health" at bounding box center [783, 591] width 377 height 21
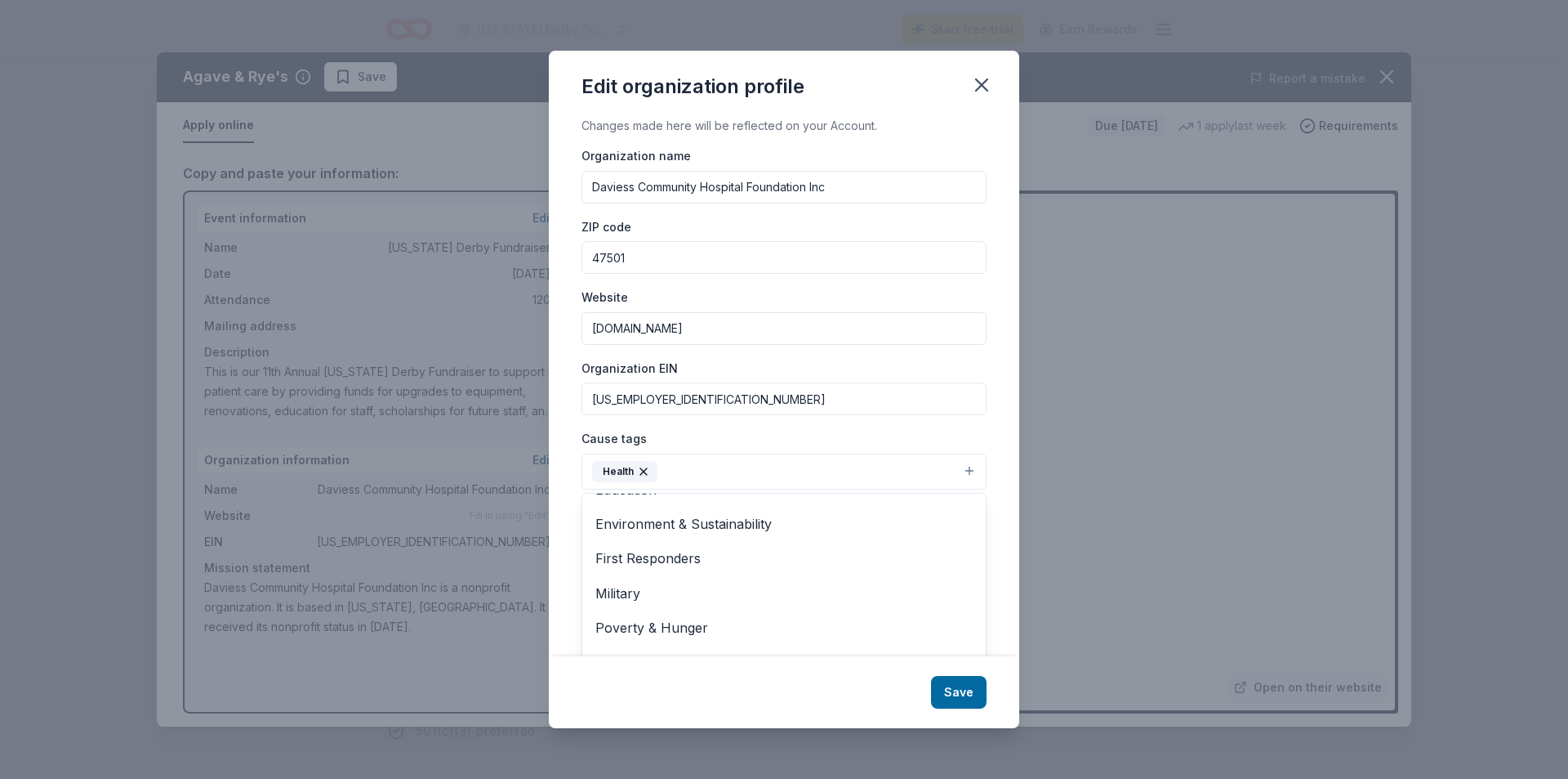
click at [965, 685] on div "Edit organization profile Changes made here will be reflected on your Account. …" at bounding box center [784, 389] width 471 height 677
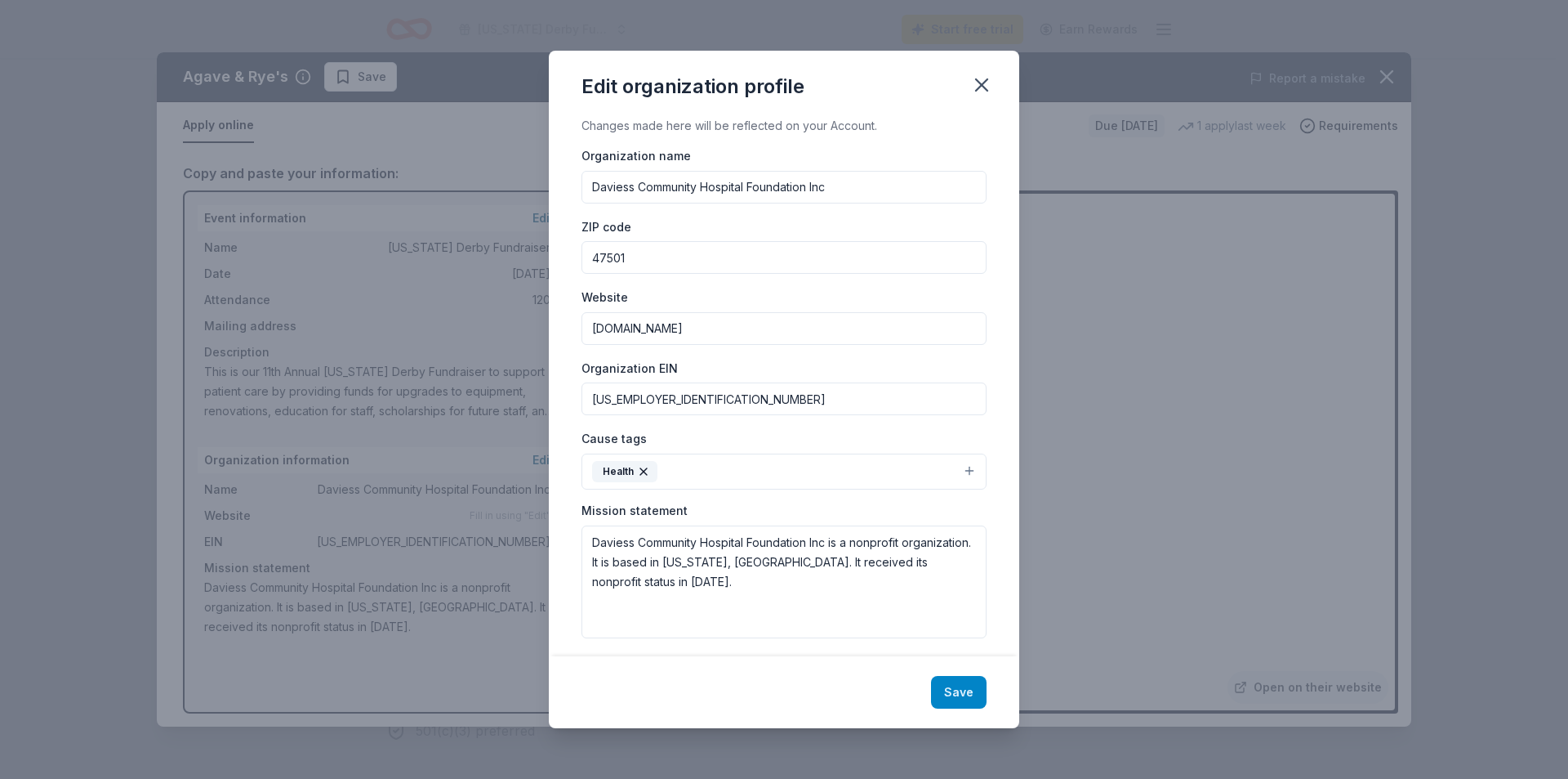
click at [961, 691] on button "Save" at bounding box center [958, 692] width 55 height 33
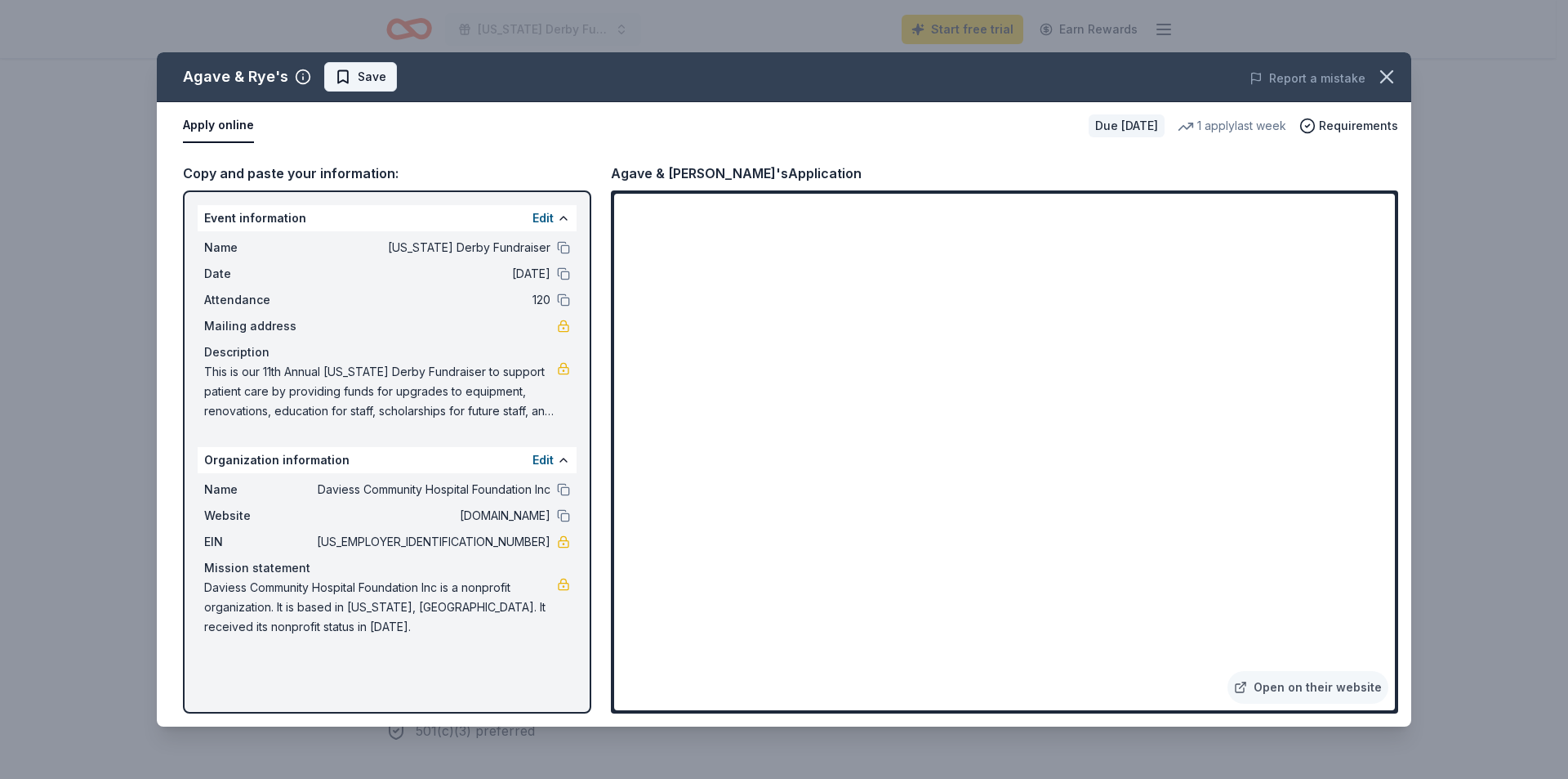
click at [342, 67] on span "Save" at bounding box center [361, 77] width 52 height 20
click at [1301, 684] on link "Open on their website" at bounding box center [1307, 687] width 161 height 33
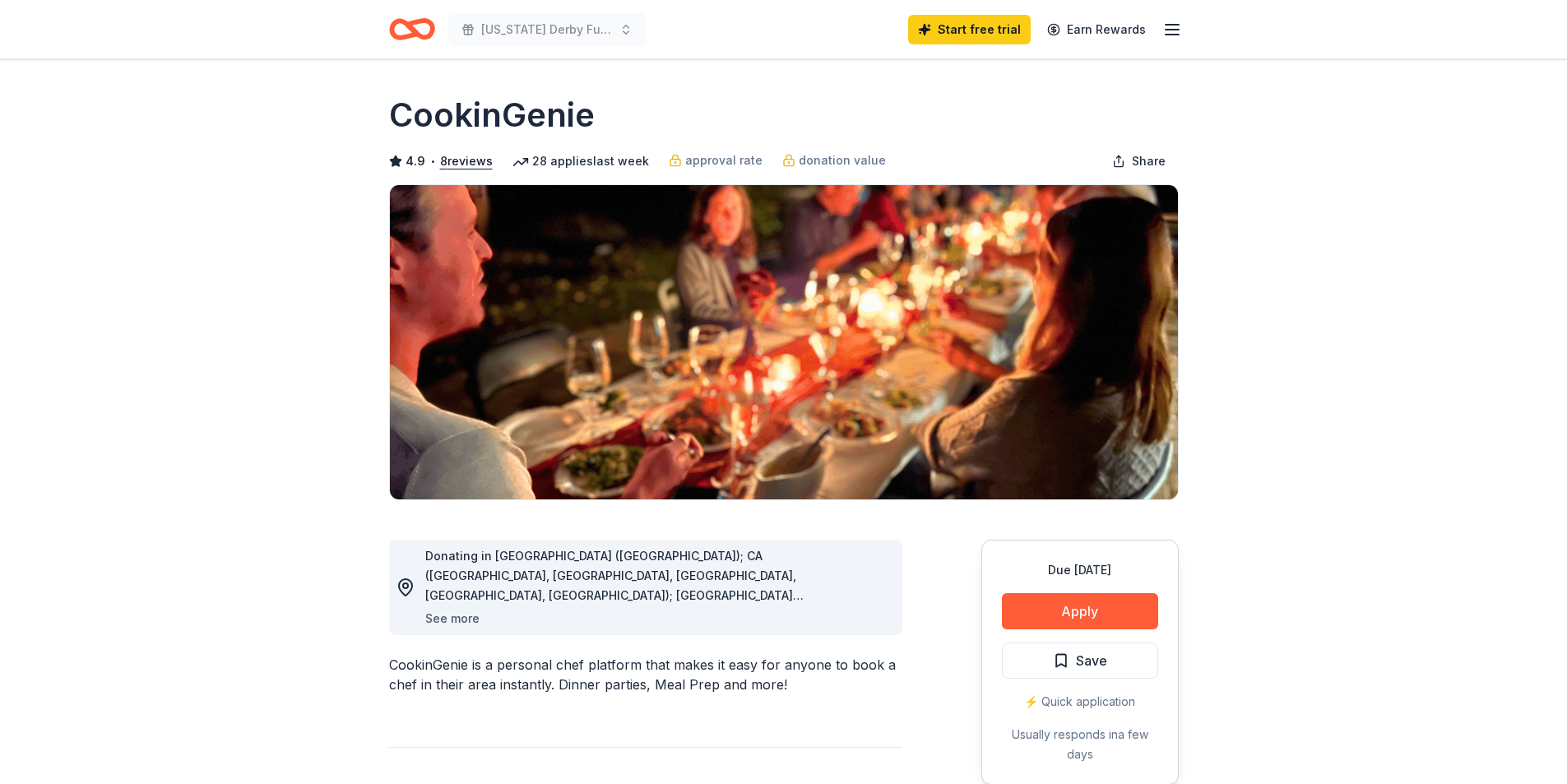
click at [463, 616] on button "See more" at bounding box center [452, 618] width 54 height 20
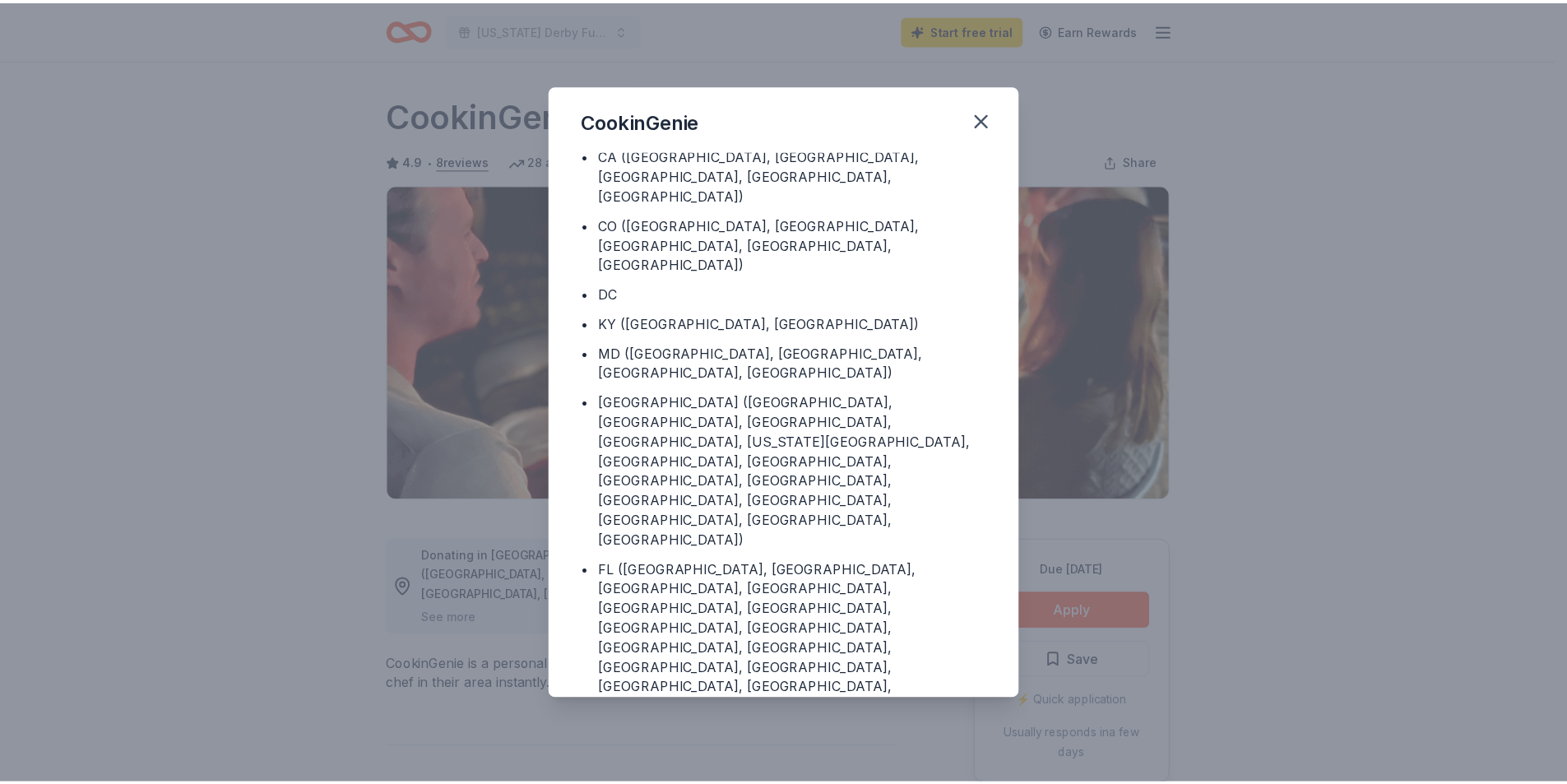
scroll to position [63, 0]
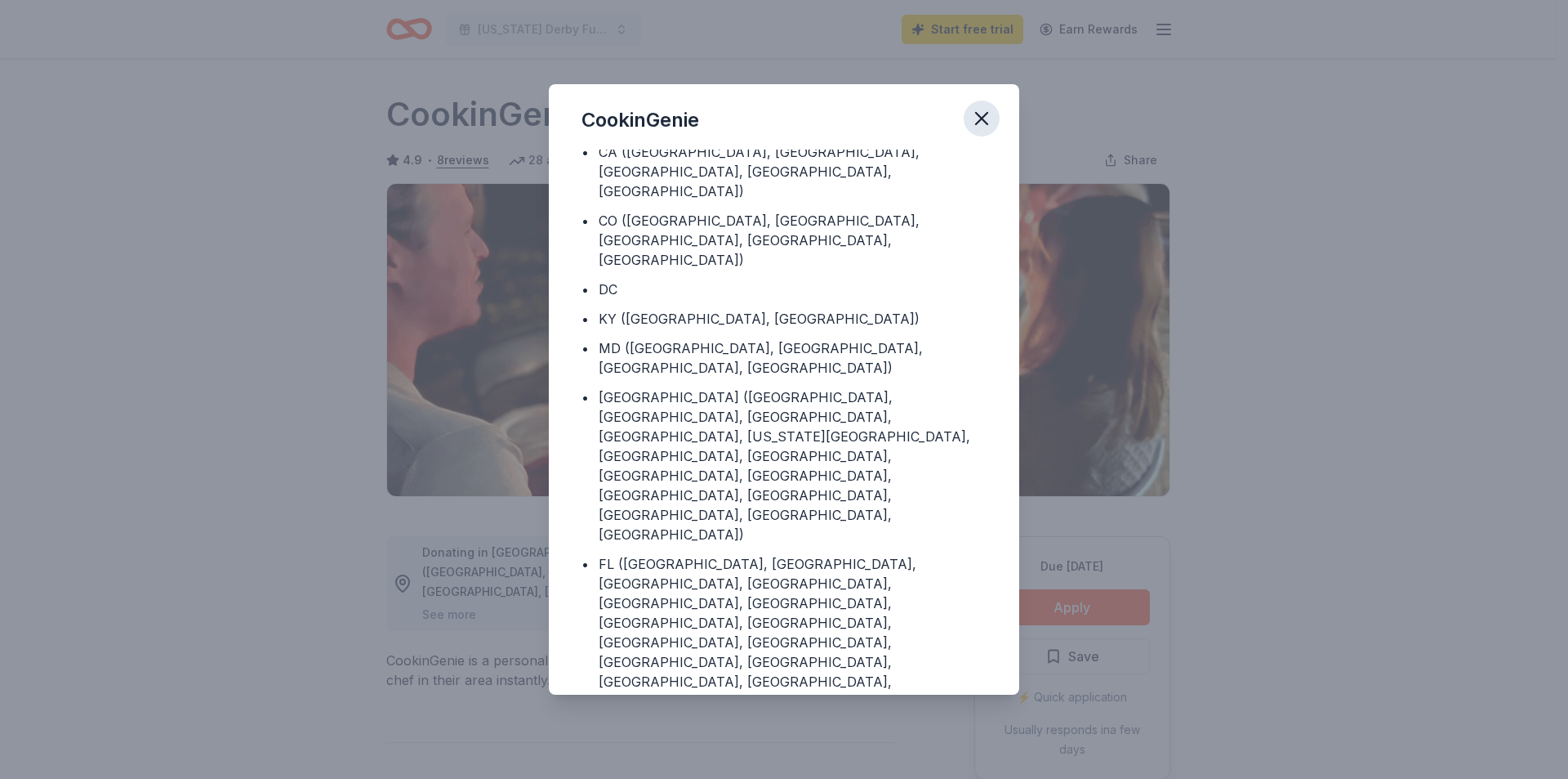
click at [985, 109] on icon "button" at bounding box center [981, 118] width 23 height 23
